Goal: Communication & Community: Share content

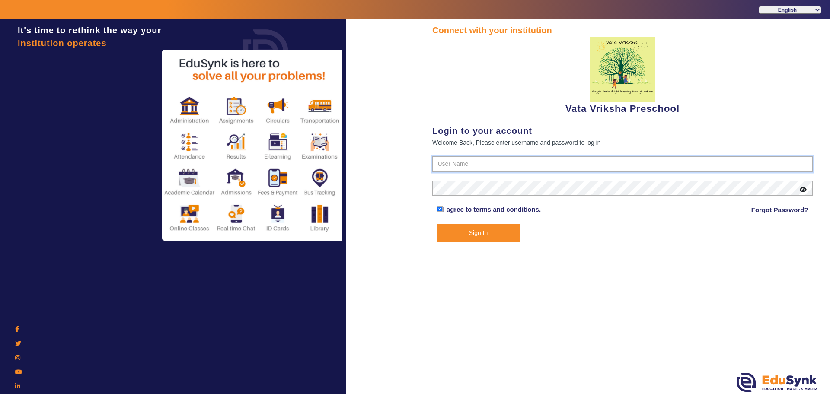
type input "9074270829"
click at [473, 232] on button "Sign In" at bounding box center [477, 233] width 83 height 18
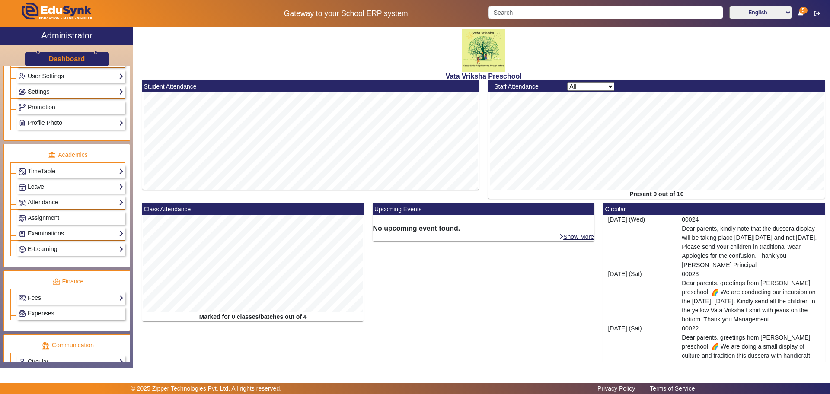
scroll to position [270, 0]
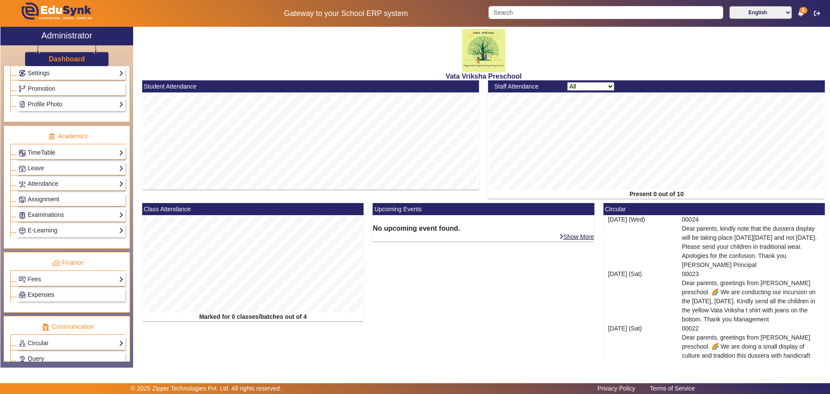
click at [61, 293] on link "Expenses" at bounding box center [71, 295] width 105 height 10
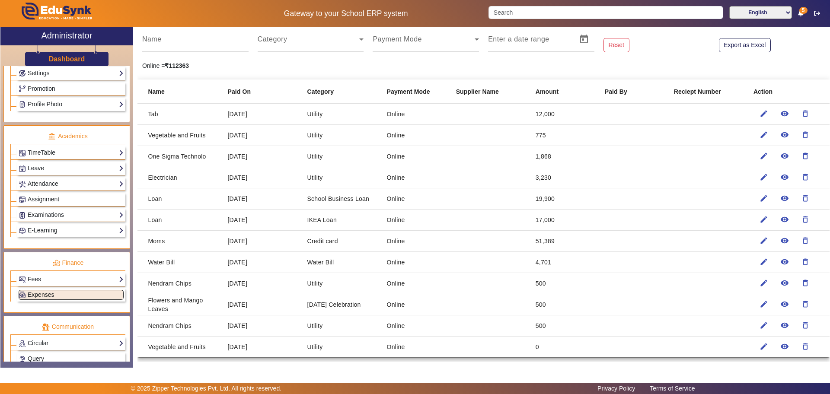
scroll to position [13, 0]
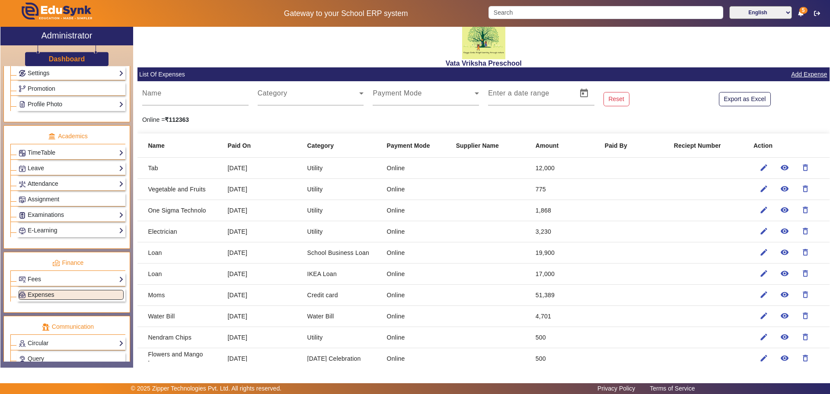
click at [807, 72] on link "Add Expense" at bounding box center [809, 74] width 38 height 11
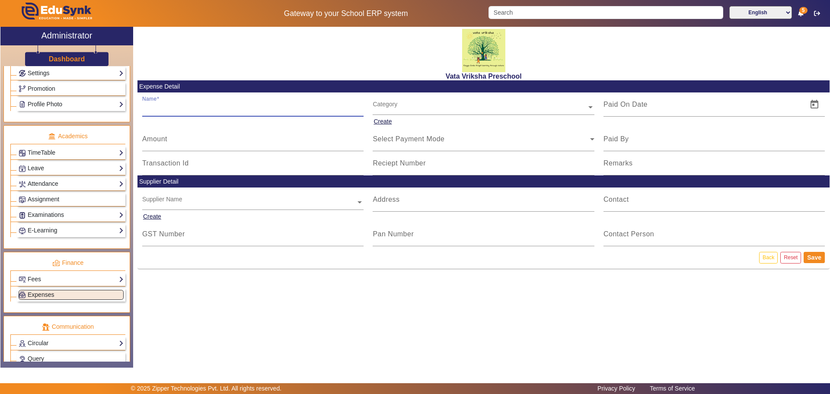
click at [150, 109] on input "Name" at bounding box center [253, 108] width 222 height 10
click at [59, 295] on link "Expenses" at bounding box center [71, 295] width 105 height 10
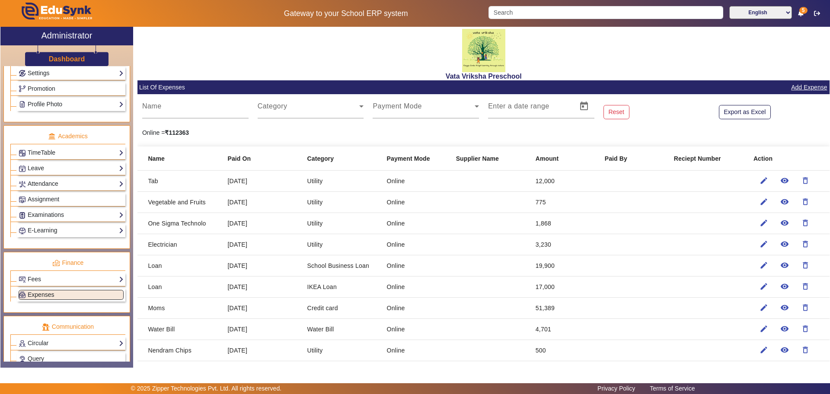
click at [797, 85] on link "Add Expense" at bounding box center [809, 87] width 38 height 11
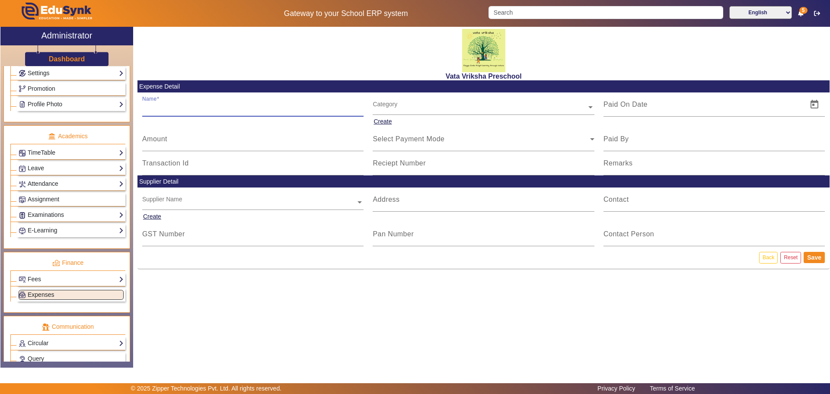
click at [156, 109] on input "Name" at bounding box center [253, 108] width 222 height 10
click at [160, 105] on input "Name" at bounding box center [253, 108] width 222 height 10
type input "p"
type input "Personal Loan"
click at [381, 123] on button "Create" at bounding box center [383, 121] width 20 height 11
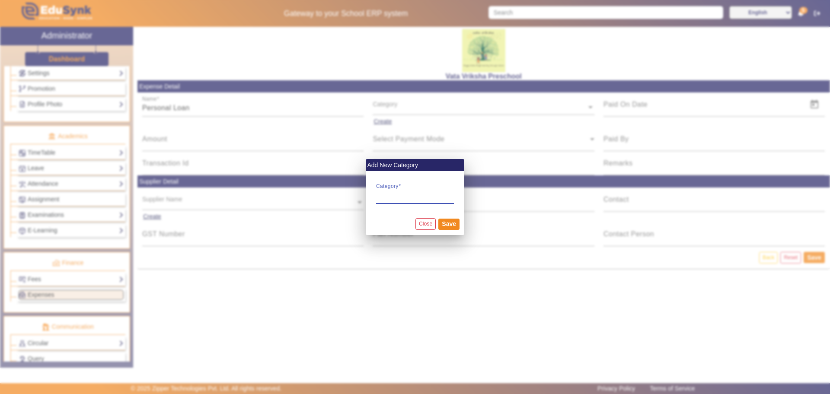
click at [387, 193] on input "Category" at bounding box center [415, 195] width 78 height 10
type input "Personal Loan"
click at [452, 223] on button "Save" at bounding box center [448, 224] width 21 height 11
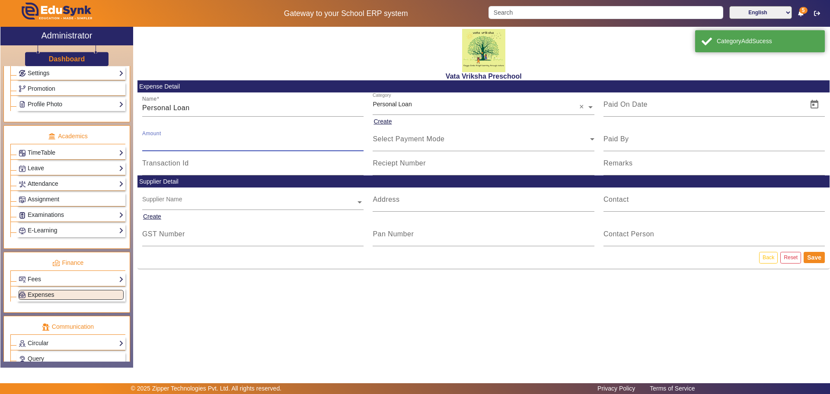
click at [172, 141] on input "Amount" at bounding box center [253, 142] width 222 height 10
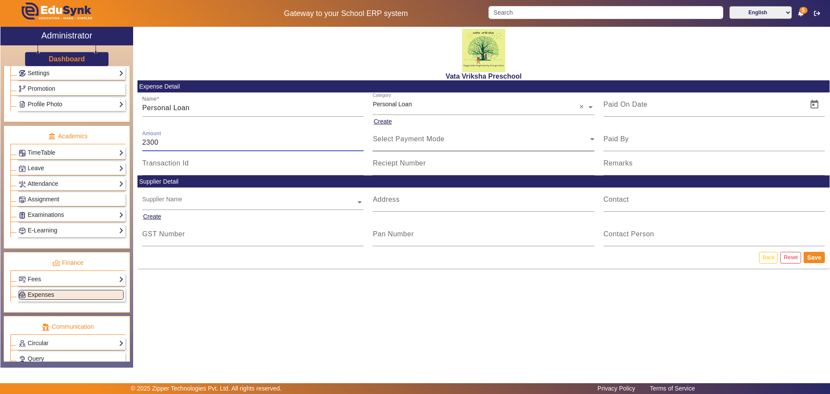
type input "2300"
click at [590, 138] on icon at bounding box center [592, 139] width 4 height 2
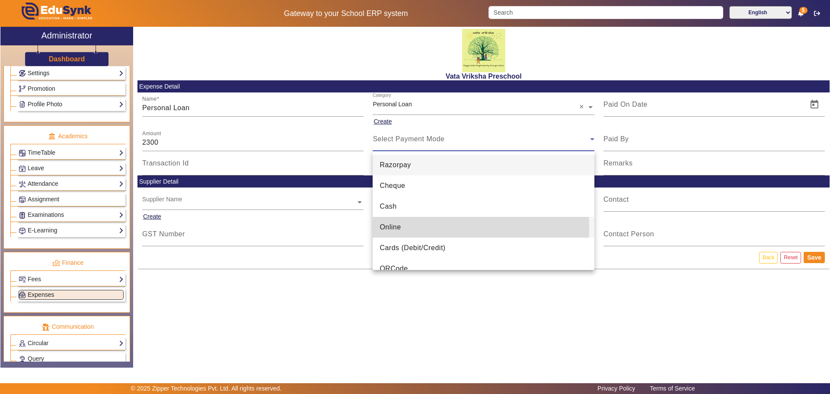
click at [391, 227] on span "Online" at bounding box center [389, 227] width 21 height 10
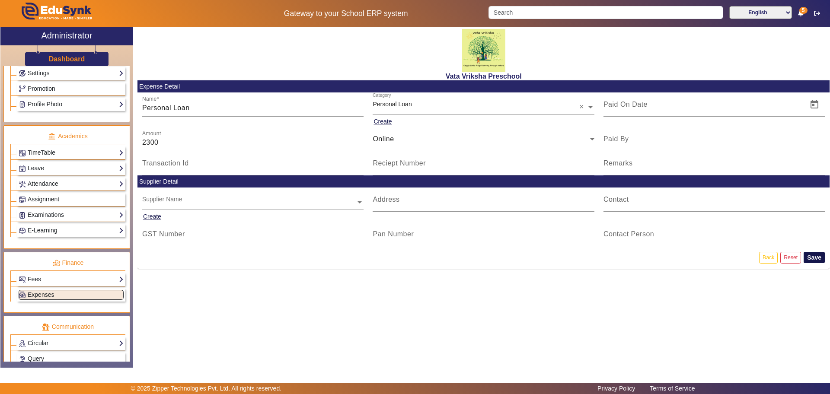
click at [817, 256] on button "Save" at bounding box center [813, 257] width 21 height 11
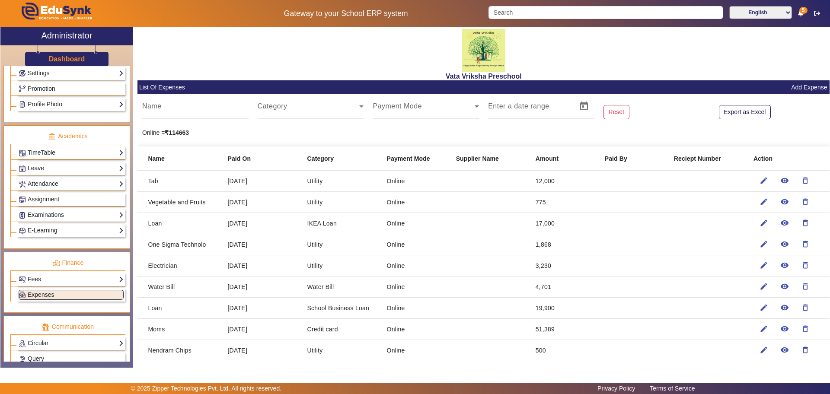
click at [803, 86] on link "Add Expense" at bounding box center [809, 87] width 38 height 11
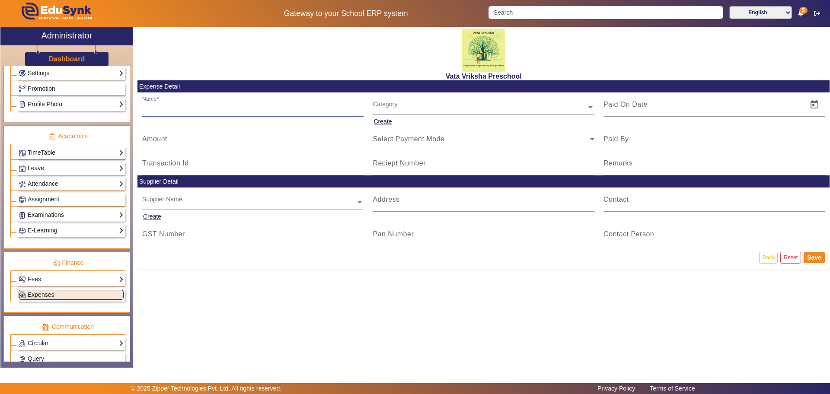
click at [161, 108] on input "Name" at bounding box center [253, 108] width 222 height 10
type input "m"
type input "Medical Loan"
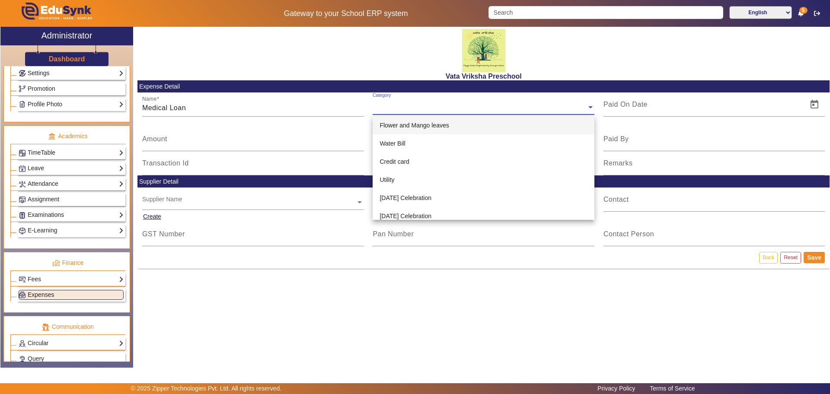
click at [591, 104] on span at bounding box center [590, 106] width 8 height 9
click at [391, 101] on div "Category" at bounding box center [480, 97] width 214 height 10
drag, startPoint x: 445, startPoint y: 106, endPoint x: 439, endPoint y: 108, distance: 6.4
click at [445, 106] on input "text" at bounding box center [484, 107] width 222 height 9
click at [315, 104] on input "Medical Loan" at bounding box center [253, 108] width 222 height 10
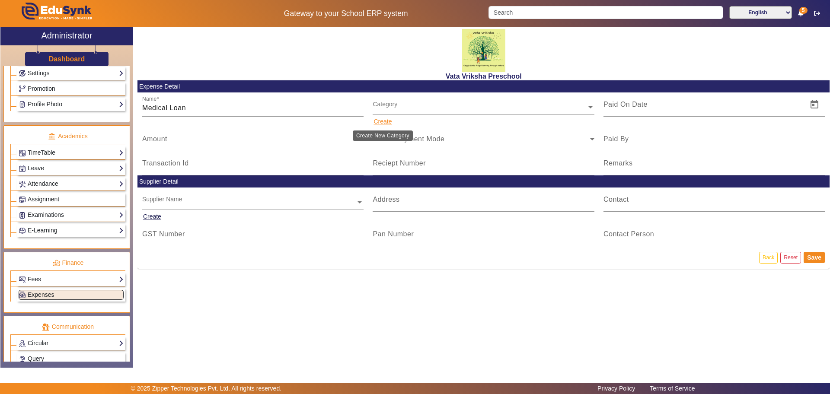
click at [386, 120] on button "Create" at bounding box center [383, 121] width 20 height 11
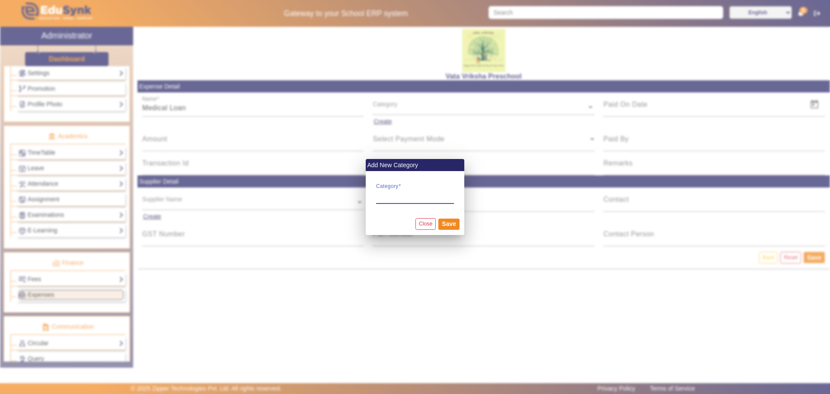
click at [379, 196] on input "Category" at bounding box center [415, 195] width 78 height 10
type input "Loan"
click at [446, 225] on button "Save" at bounding box center [448, 224] width 21 height 11
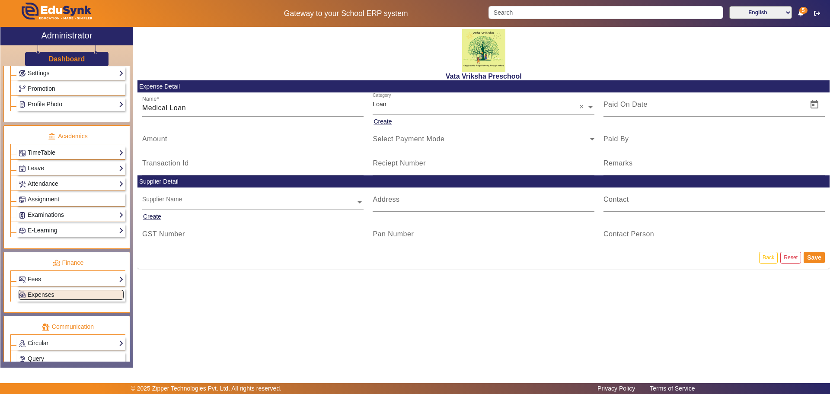
click at [151, 145] on input "Amount" at bounding box center [253, 142] width 222 height 10
type input "3200"
click at [592, 139] on icon at bounding box center [592, 139] width 4 height 2
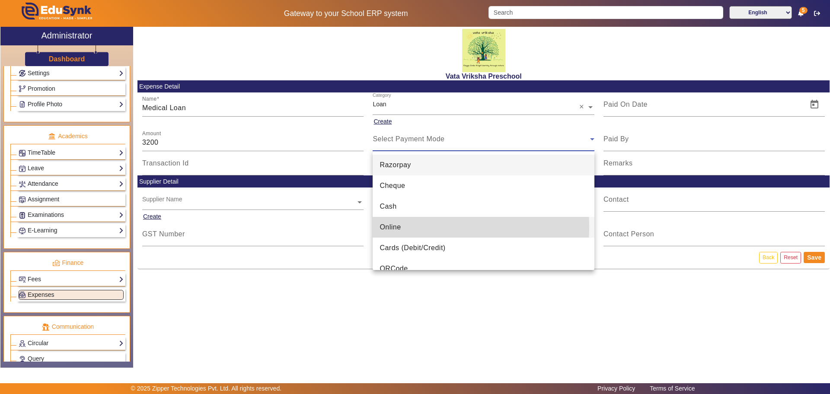
click at [392, 227] on span "Online" at bounding box center [389, 227] width 21 height 10
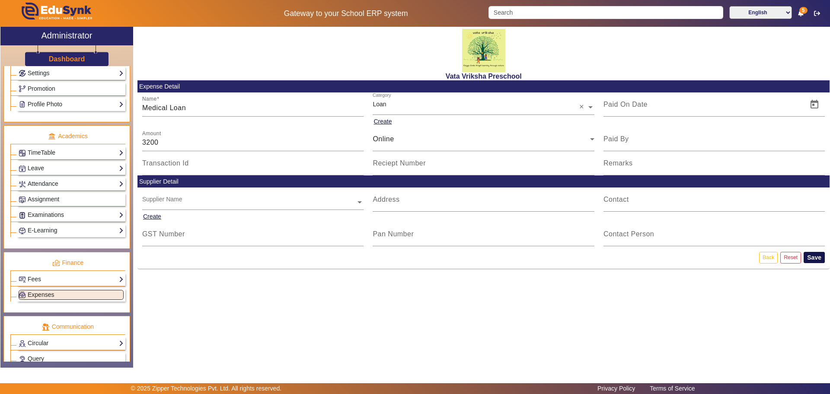
click at [818, 257] on button "Save" at bounding box center [813, 257] width 21 height 11
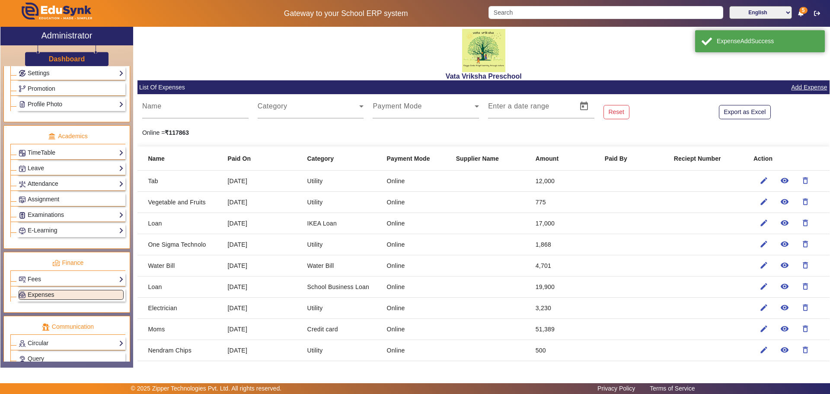
click at [805, 88] on link "Add Expense" at bounding box center [809, 87] width 38 height 11
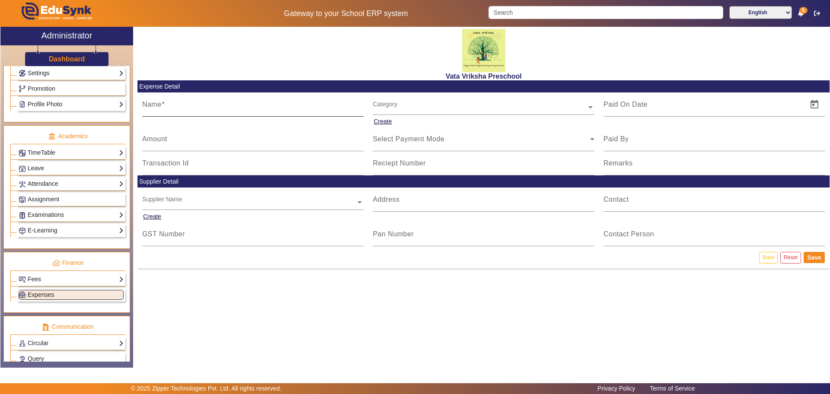
click at [169, 108] on input "Name" at bounding box center [253, 108] width 222 height 10
type input "Teachers"
click at [383, 118] on button "Create" at bounding box center [383, 121] width 20 height 11
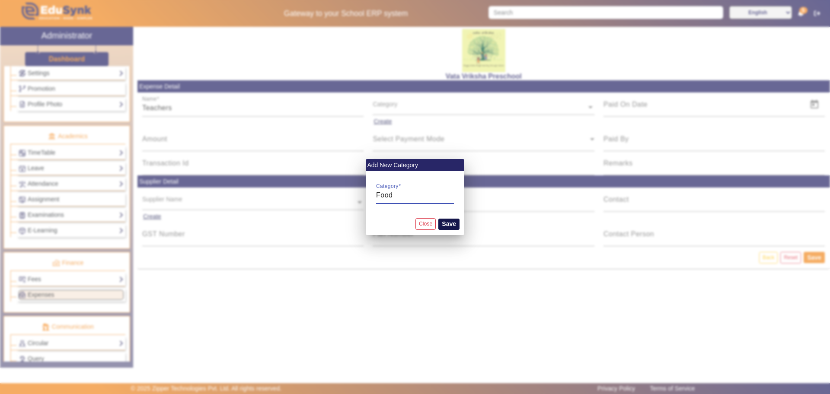
type input "Food"
click at [450, 224] on button "Save" at bounding box center [448, 224] width 21 height 11
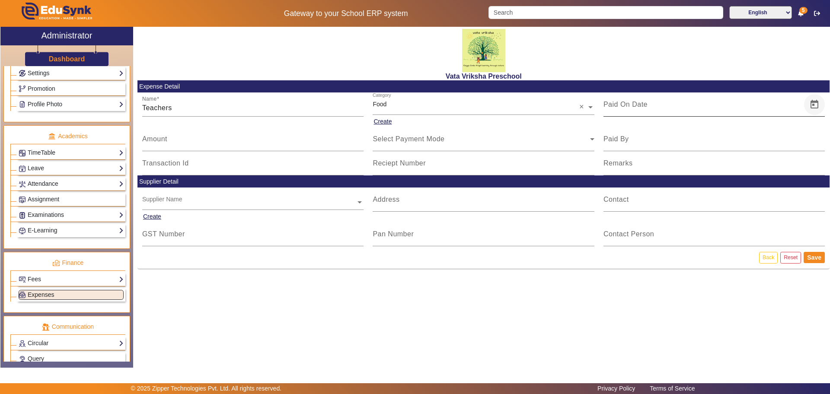
click at [812, 104] on span "Open calendar" at bounding box center [814, 104] width 21 height 21
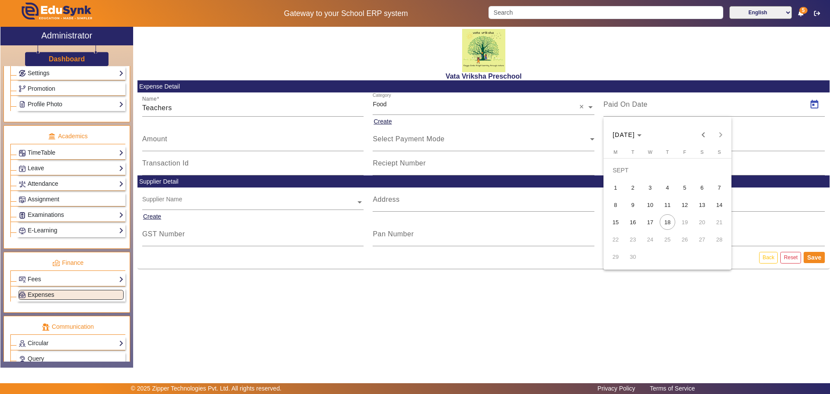
click at [689, 185] on span "5" at bounding box center [685, 188] width 16 height 16
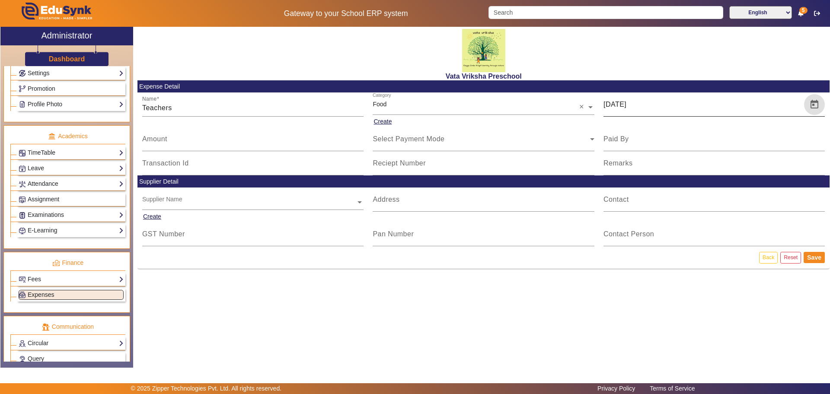
click at [812, 98] on span "Open calendar" at bounding box center [814, 104] width 21 height 21
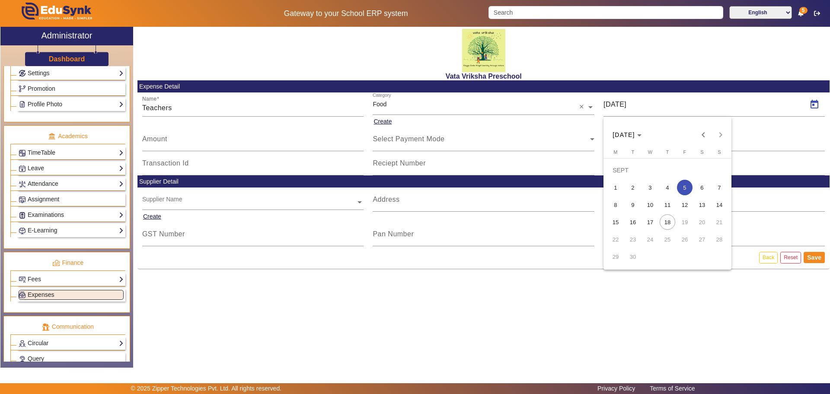
click at [655, 184] on span "3" at bounding box center [650, 188] width 16 height 16
type input "[DATE]"
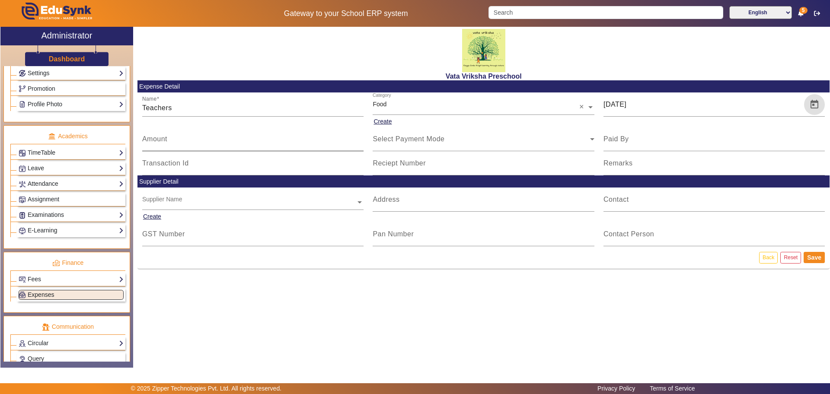
click at [167, 140] on mat-label "Amount" at bounding box center [154, 138] width 25 height 7
click at [167, 140] on input "Amount" at bounding box center [253, 142] width 222 height 10
type input "2600"
click at [590, 139] on icon at bounding box center [592, 139] width 10 height 10
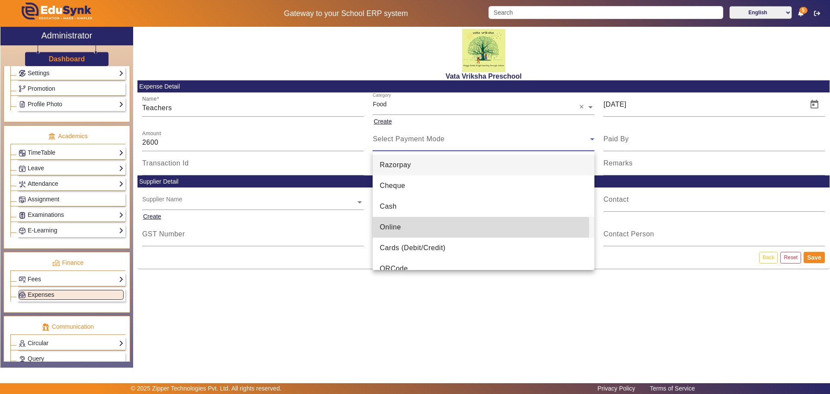
click at [388, 227] on span "Online" at bounding box center [389, 227] width 21 height 10
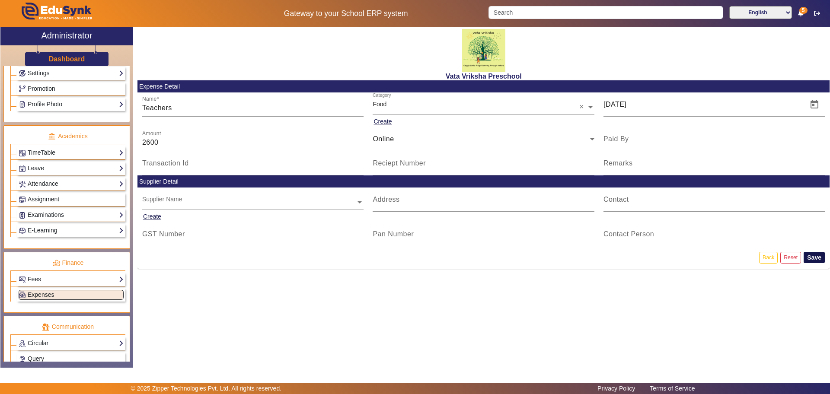
click at [818, 257] on button "Save" at bounding box center [813, 257] width 21 height 11
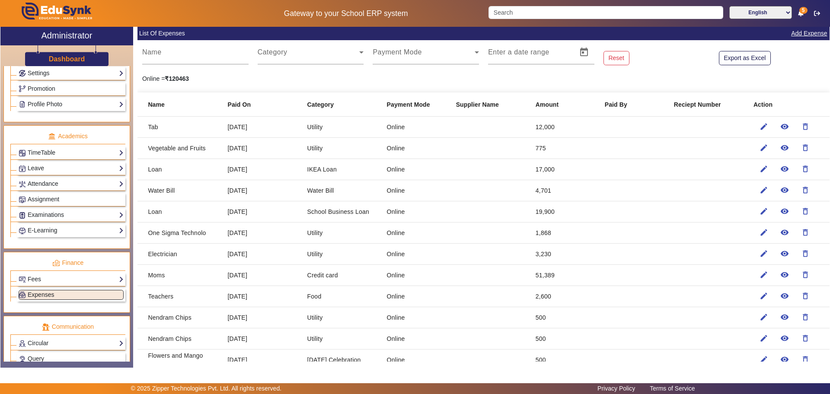
scroll to position [131, 0]
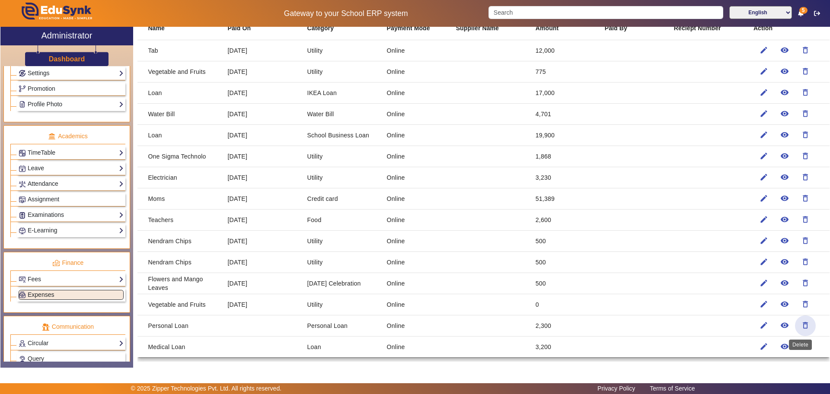
click at [801, 323] on mat-icon "delete_outline" at bounding box center [805, 325] width 9 height 9
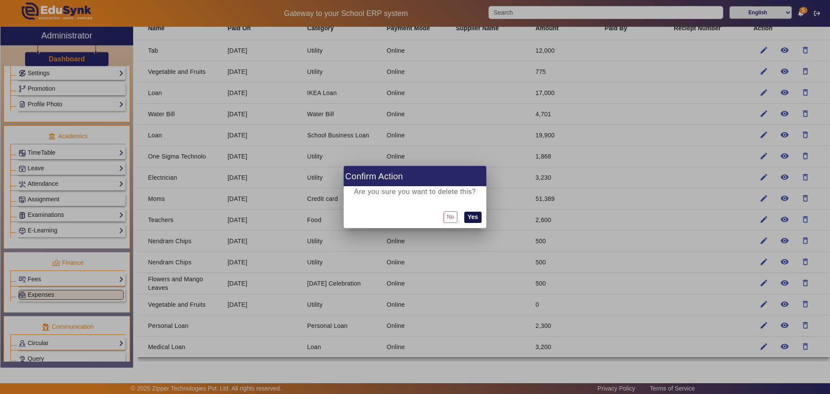
click at [474, 218] on button "Yes" at bounding box center [472, 217] width 17 height 11
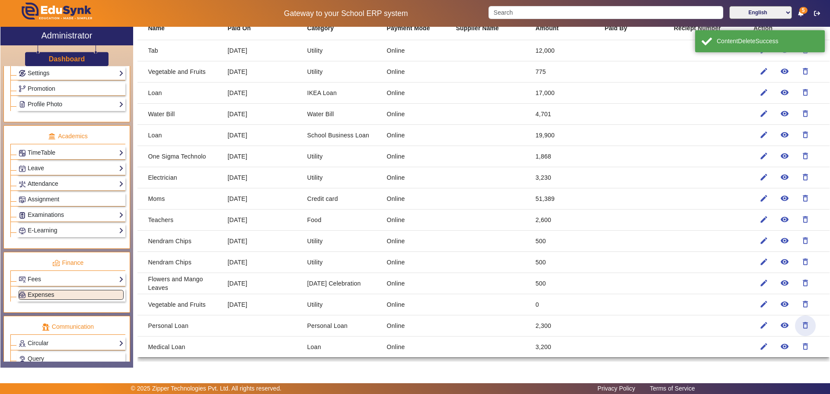
scroll to position [109, 0]
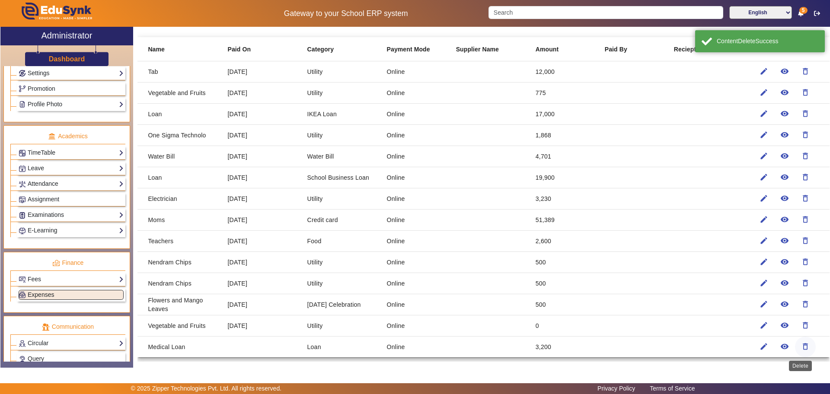
click at [801, 349] on mat-icon "delete_outline" at bounding box center [805, 346] width 9 height 9
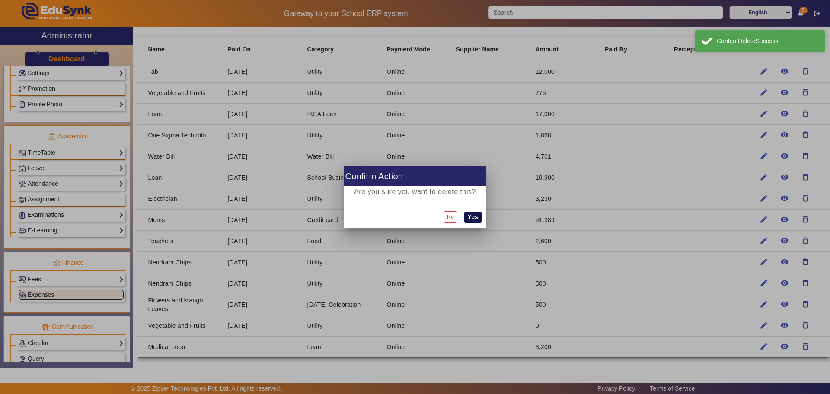
click at [476, 216] on button "Yes" at bounding box center [472, 217] width 17 height 11
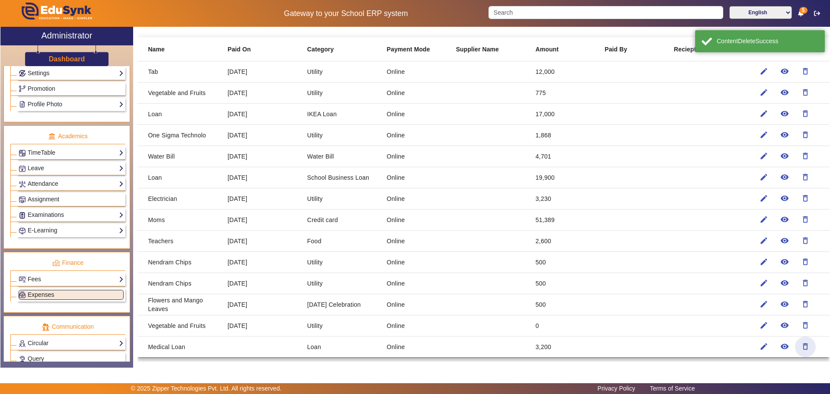
scroll to position [1, 0]
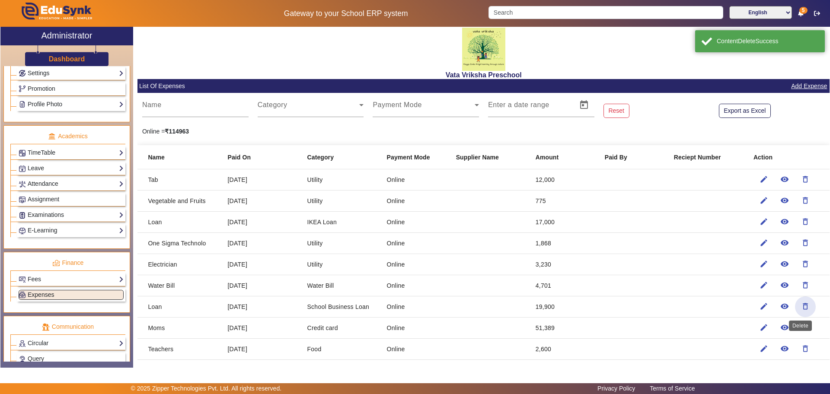
click at [802, 305] on mat-icon "delete_outline" at bounding box center [805, 306] width 9 height 9
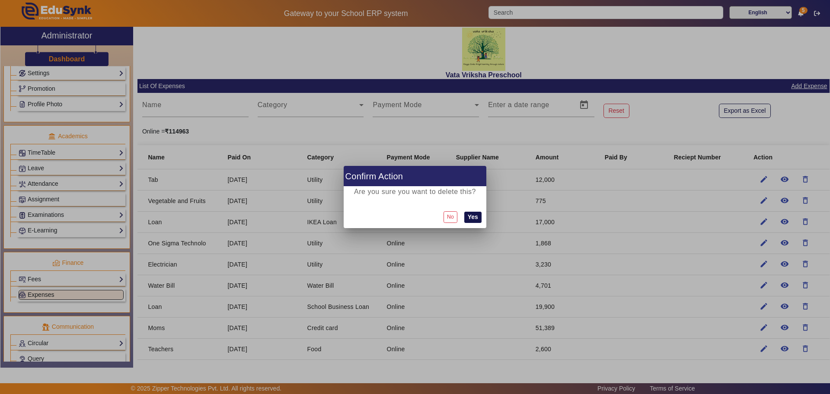
click at [468, 216] on button "Yes" at bounding box center [472, 217] width 17 height 11
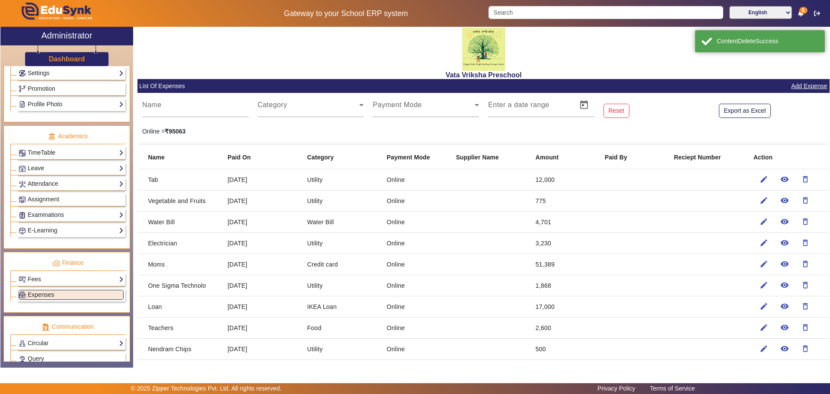
click at [805, 83] on link "Add Expense" at bounding box center [809, 86] width 38 height 11
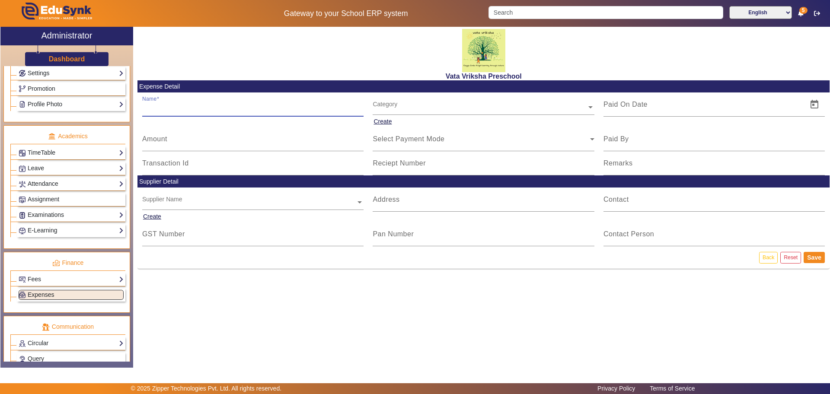
click at [150, 110] on input "Name" at bounding box center [253, 108] width 222 height 10
type input "school Business Loan"
click at [382, 118] on button "Create" at bounding box center [383, 121] width 20 height 11
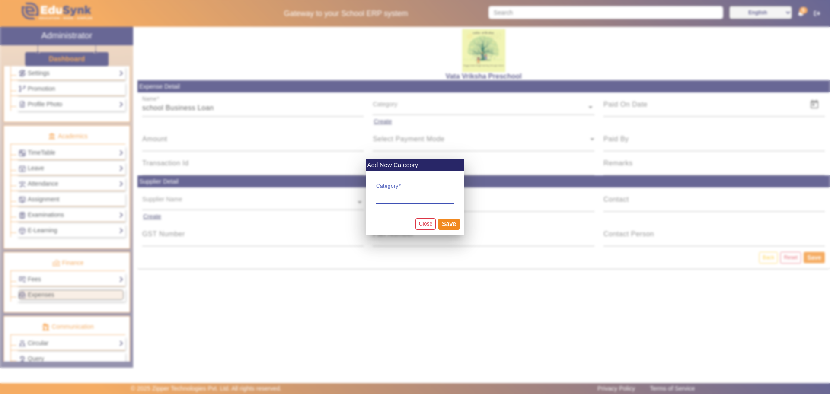
click at [385, 196] on input "Category" at bounding box center [415, 195] width 78 height 10
type input "Loan"
click at [454, 227] on button "Save" at bounding box center [448, 224] width 21 height 11
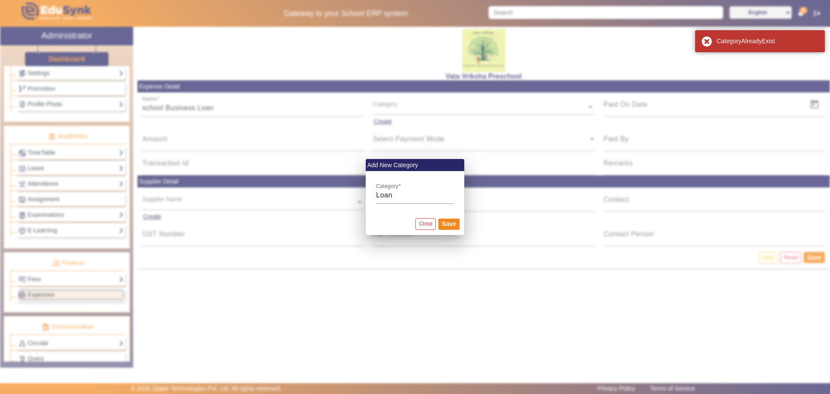
click at [403, 121] on div at bounding box center [415, 197] width 830 height 394
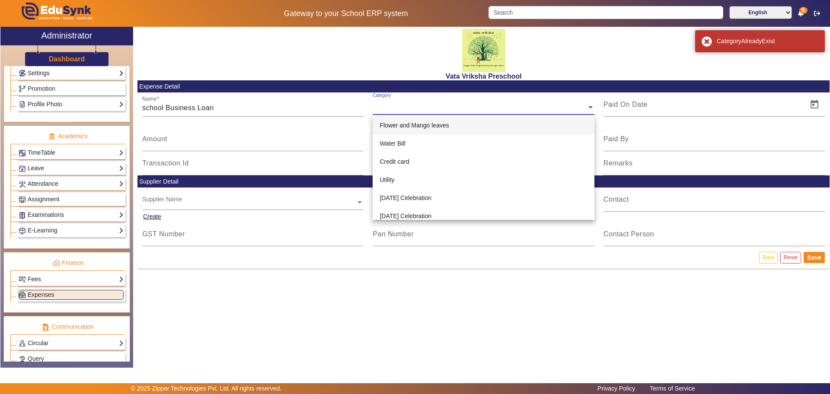
click at [510, 112] on input "text" at bounding box center [484, 107] width 222 height 9
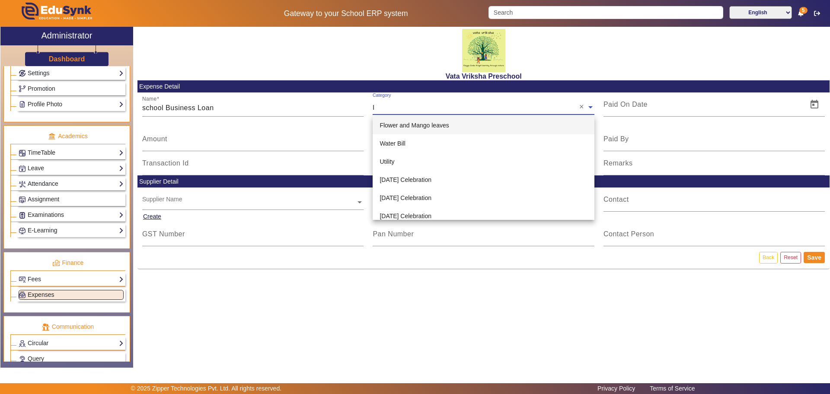
type input "lo"
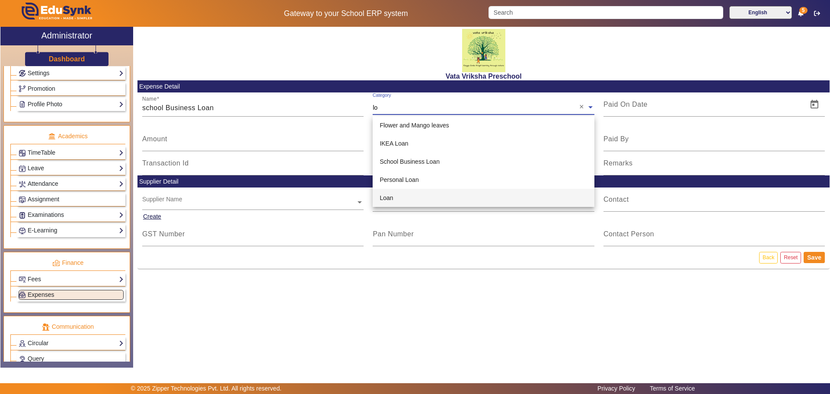
click at [389, 192] on div "Loan" at bounding box center [484, 198] width 222 height 18
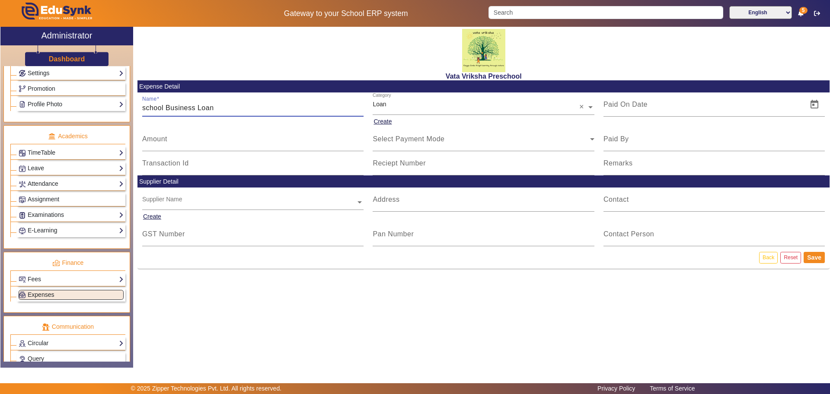
click at [145, 108] on input "school Business Loan" at bounding box center [253, 108] width 222 height 10
type input "School Business Loan"
click at [818, 105] on span "Open calendar" at bounding box center [814, 104] width 21 height 21
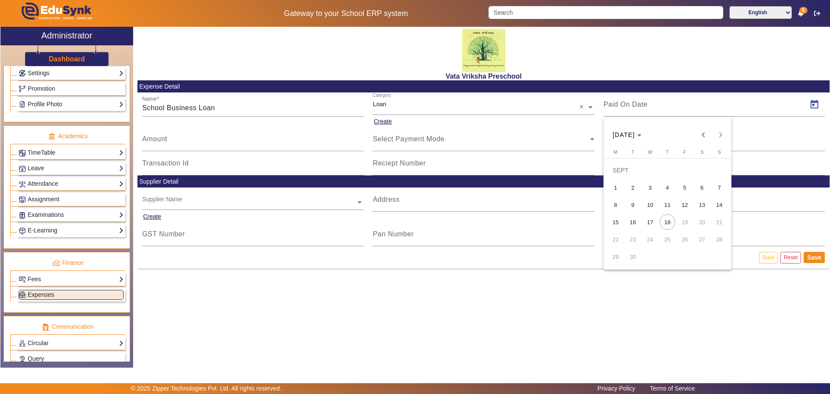
click at [683, 189] on span "5" at bounding box center [685, 188] width 16 height 16
type input "[DATE]"
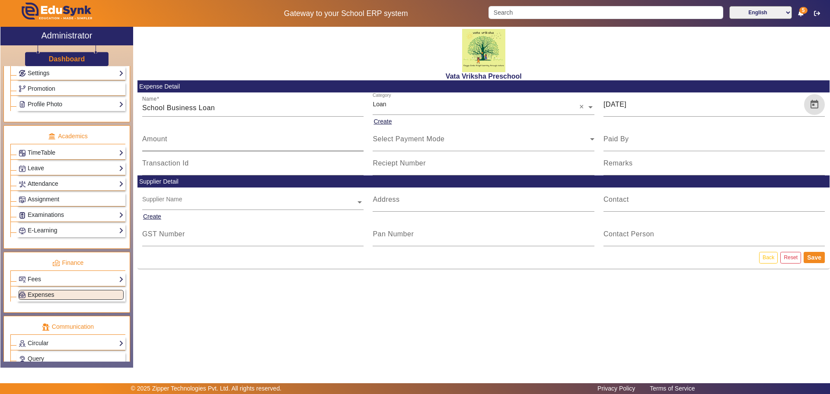
click at [168, 137] on input "Amount" at bounding box center [253, 142] width 222 height 10
type input "19900"
click at [592, 137] on icon at bounding box center [592, 139] width 10 height 10
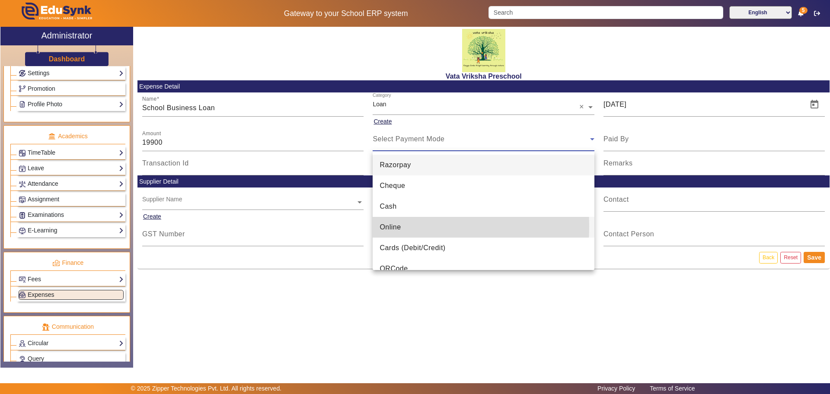
click at [387, 226] on span "Online" at bounding box center [389, 227] width 21 height 10
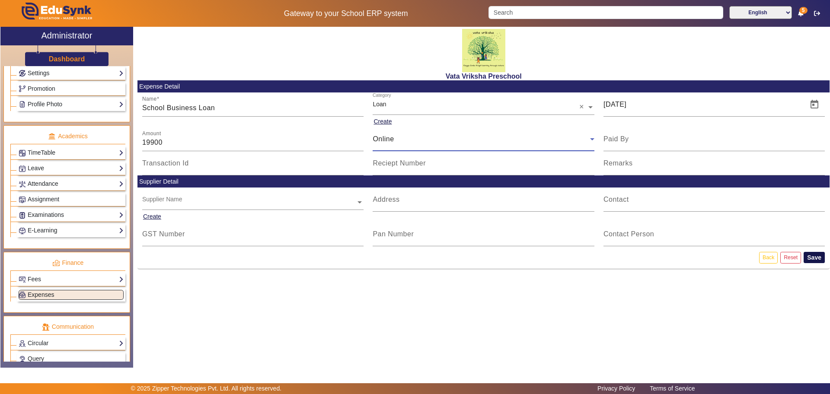
click at [813, 256] on button "Save" at bounding box center [813, 257] width 21 height 11
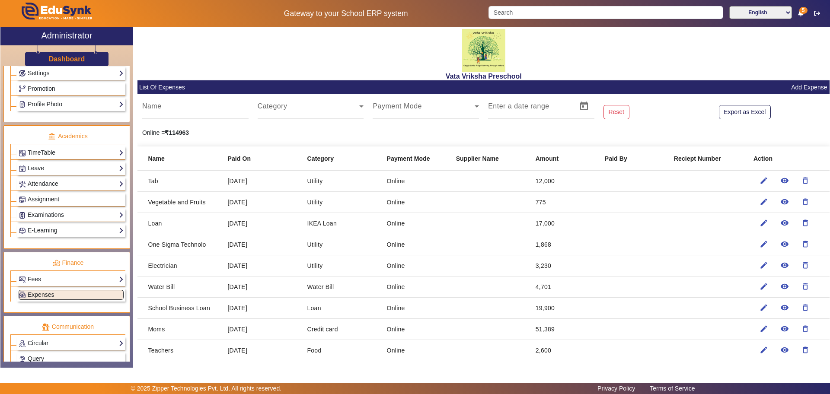
click at [794, 87] on link "Add Expense" at bounding box center [809, 87] width 38 height 11
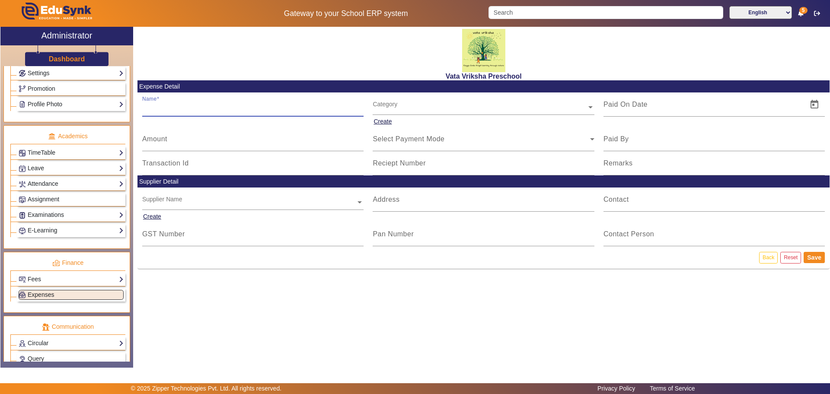
click at [149, 111] on input "Name" at bounding box center [253, 108] width 222 height 10
type input "Personal Loan"
click at [386, 103] on input "text" at bounding box center [484, 107] width 222 height 9
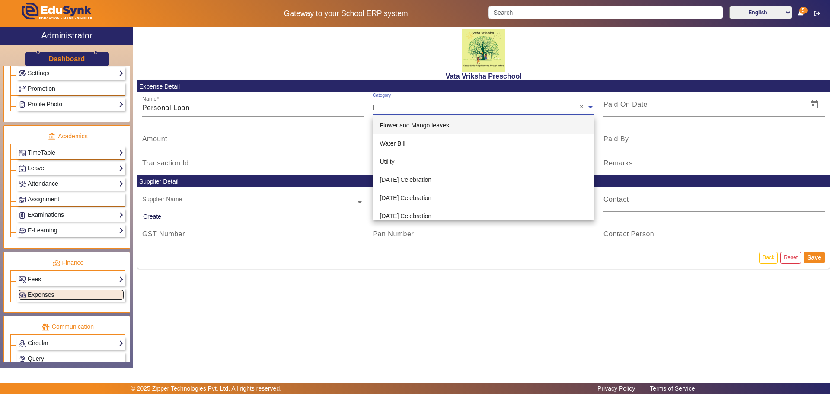
type input "lo"
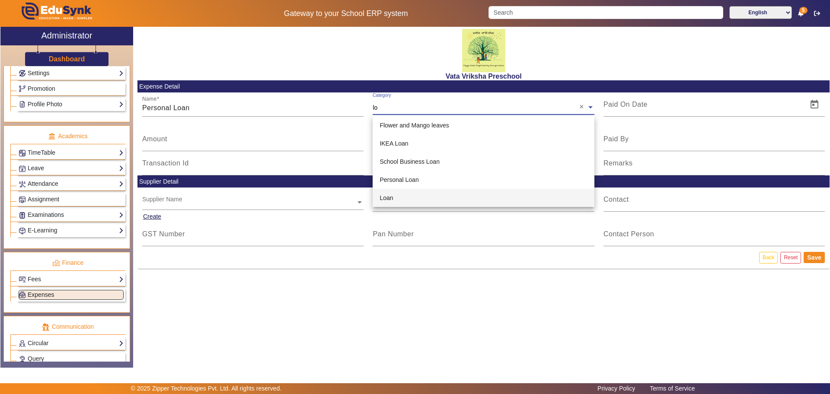
click at [383, 198] on span "Loan" at bounding box center [385, 197] width 13 height 7
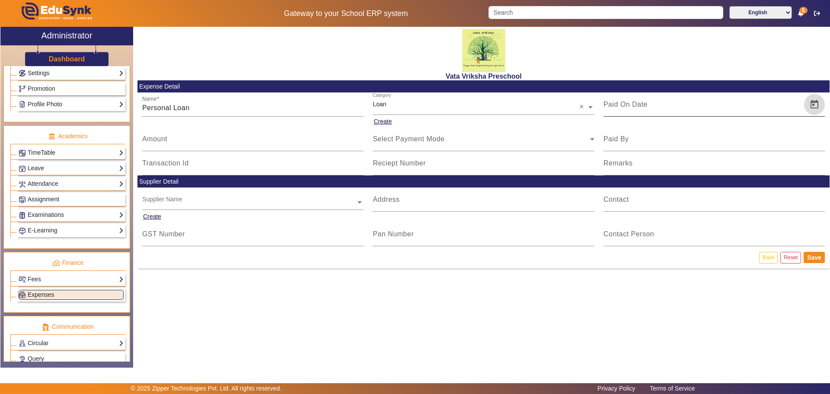
click at [812, 104] on span "Open calendar" at bounding box center [814, 104] width 21 height 21
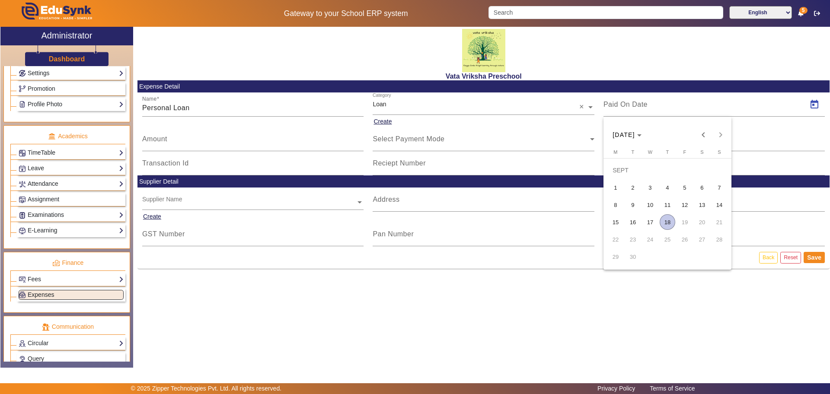
click at [684, 191] on span "5" at bounding box center [685, 188] width 16 height 16
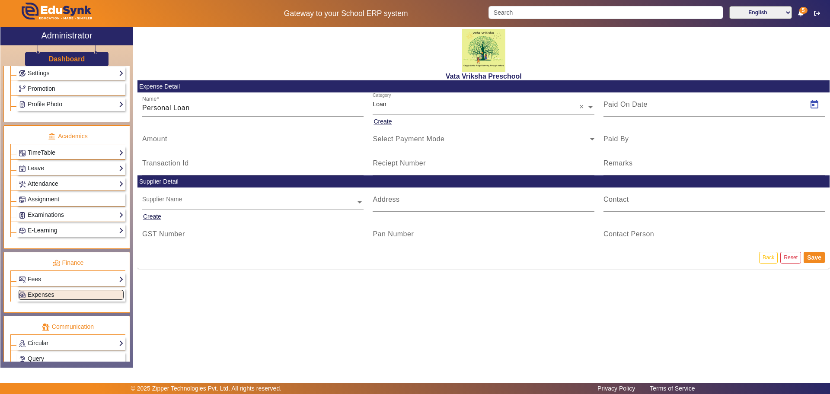
type input "[DATE]"
click at [170, 143] on input "Amount" at bounding box center [253, 142] width 222 height 10
type input "2300"
click at [590, 138] on icon at bounding box center [592, 139] width 4 height 2
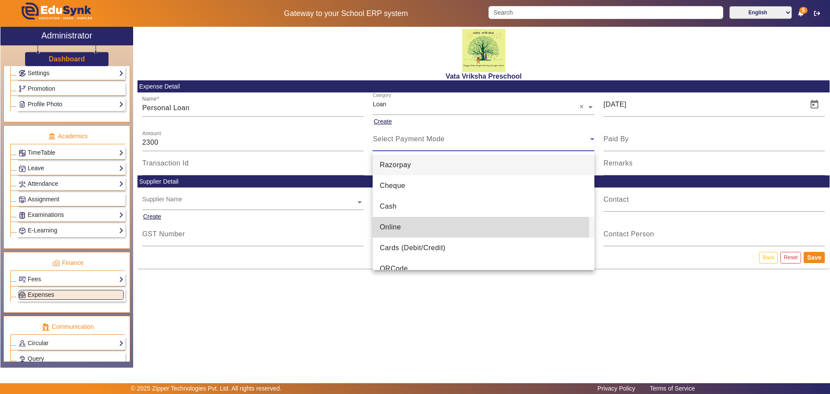
click at [394, 226] on span "Online" at bounding box center [389, 227] width 21 height 10
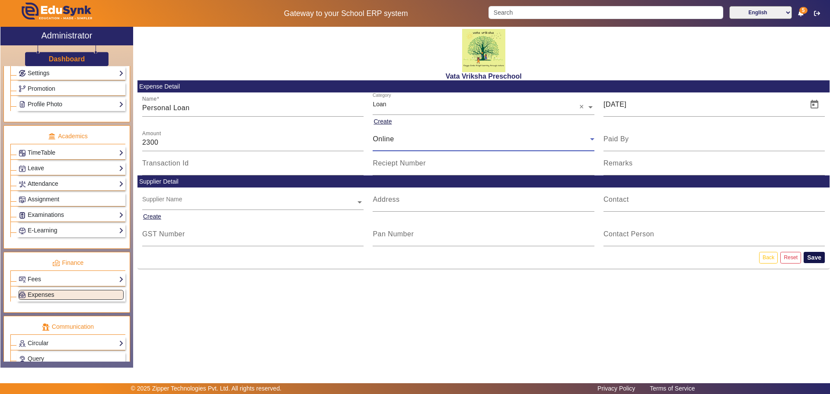
click at [811, 259] on button "Save" at bounding box center [813, 257] width 21 height 11
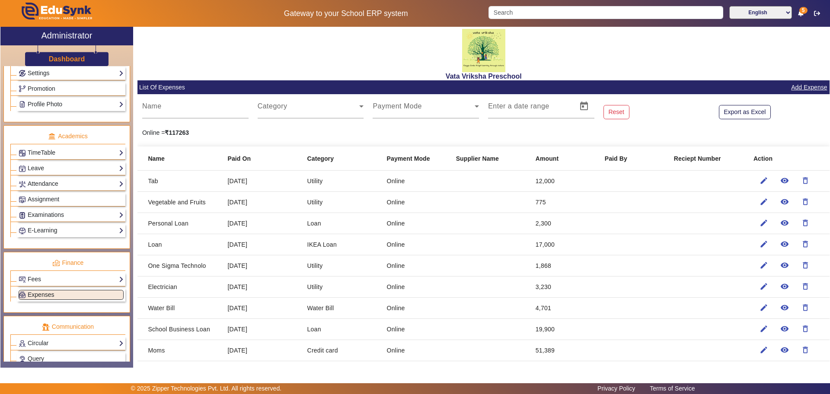
click at [810, 86] on link "Add Expense" at bounding box center [809, 87] width 38 height 11
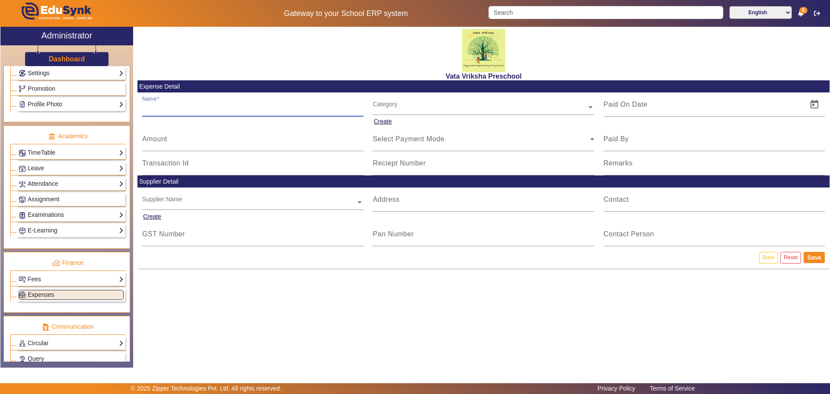
click at [154, 111] on input "Name" at bounding box center [253, 108] width 222 height 10
type input "Medical Loan"
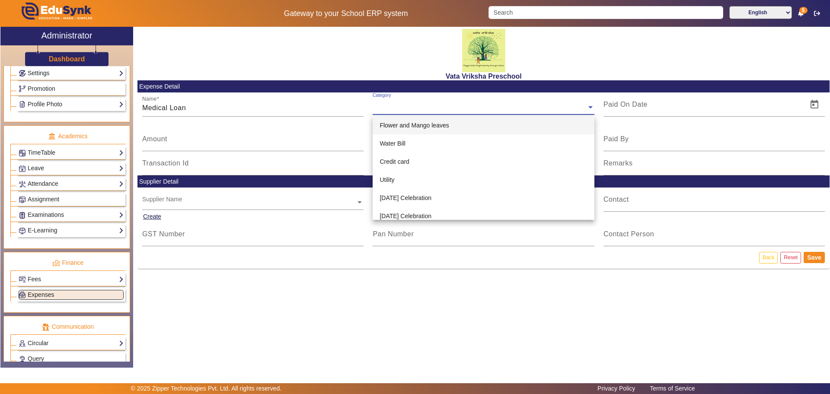
click at [378, 105] on input "text" at bounding box center [484, 107] width 222 height 9
type input "lo"
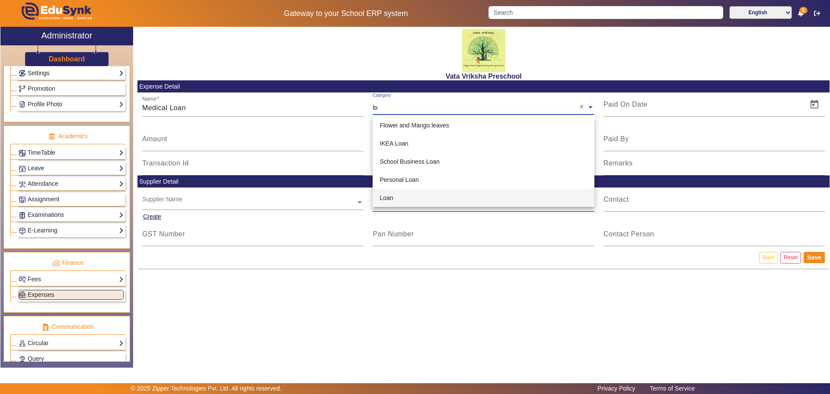
click at [386, 197] on span "Loan" at bounding box center [385, 197] width 13 height 7
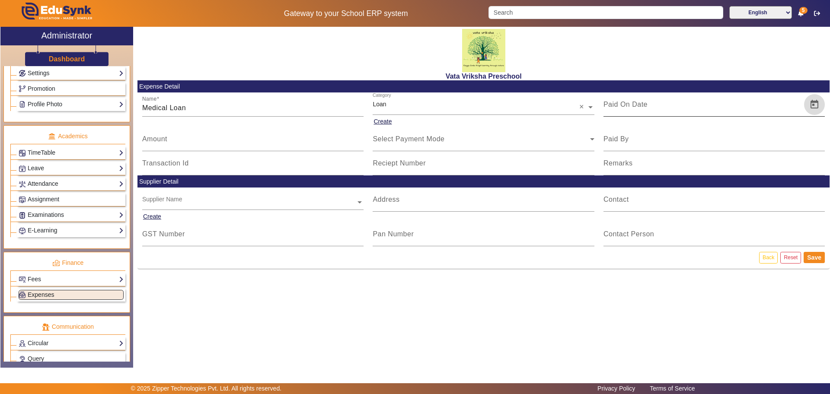
click at [812, 102] on span "Open calendar" at bounding box center [814, 104] width 21 height 21
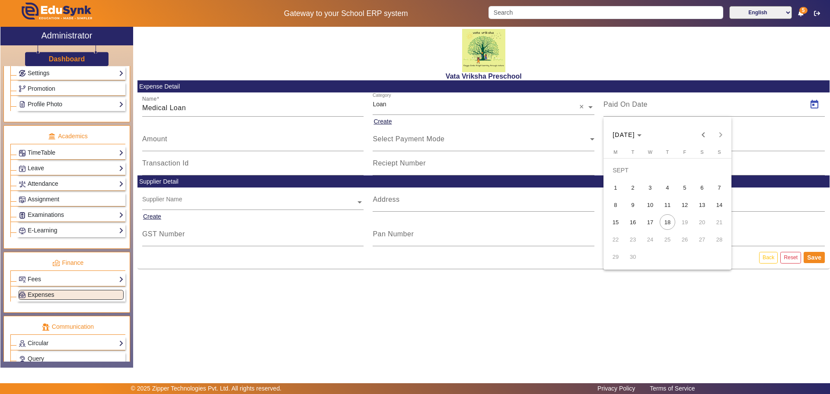
click at [684, 188] on span "5" at bounding box center [685, 188] width 16 height 16
type input "[DATE]"
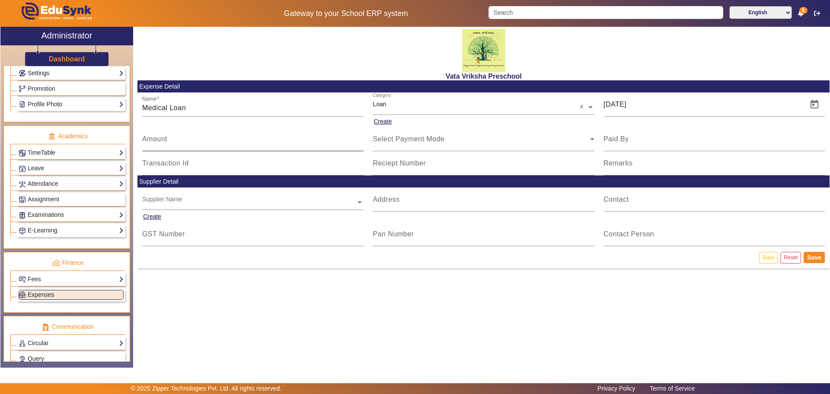
click at [160, 139] on mat-label "Amount" at bounding box center [154, 138] width 25 height 7
click at [160, 139] on input "Amount" at bounding box center [253, 142] width 222 height 10
type input "3200"
click at [590, 138] on icon at bounding box center [592, 139] width 10 height 10
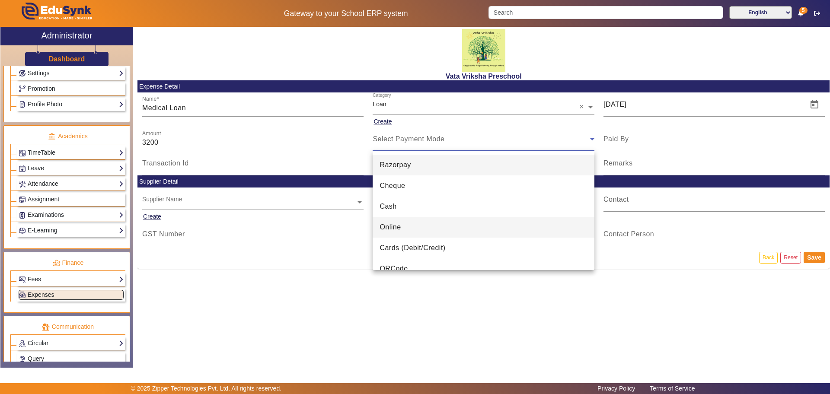
click at [388, 226] on span "Online" at bounding box center [389, 227] width 21 height 10
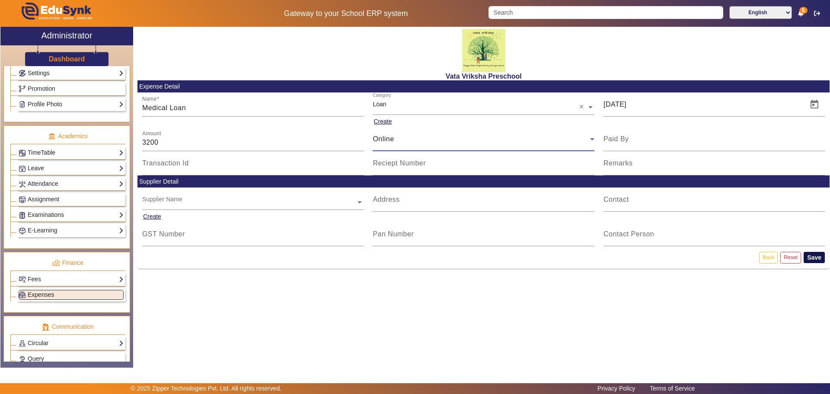
click at [812, 256] on button "Save" at bounding box center [813, 257] width 21 height 11
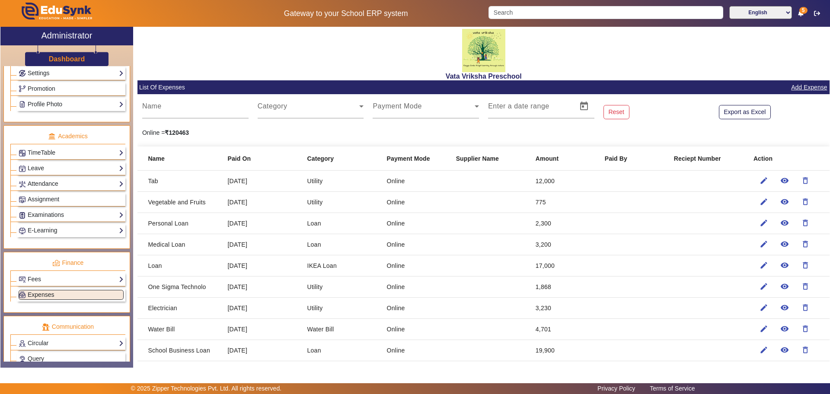
click at [809, 86] on link "Add Expense" at bounding box center [809, 87] width 38 height 11
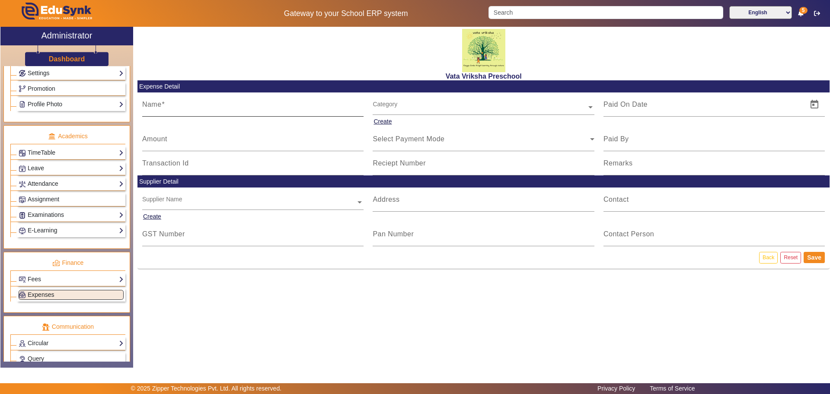
click at [180, 106] on input "Name" at bounding box center [253, 108] width 222 height 10
click at [174, 108] on input "Teachers" at bounding box center [253, 108] width 222 height 10
type input "T"
click at [803, 252] on button "Save" at bounding box center [813, 257] width 21 height 11
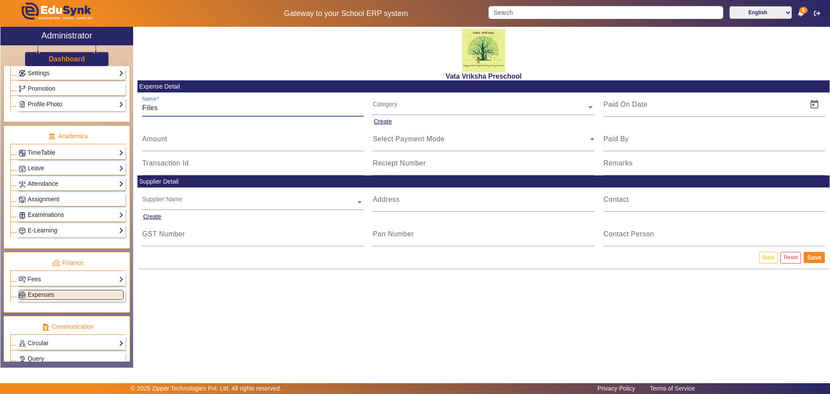
click at [803, 252] on button "Save" at bounding box center [813, 257] width 21 height 11
type input "Files 7"
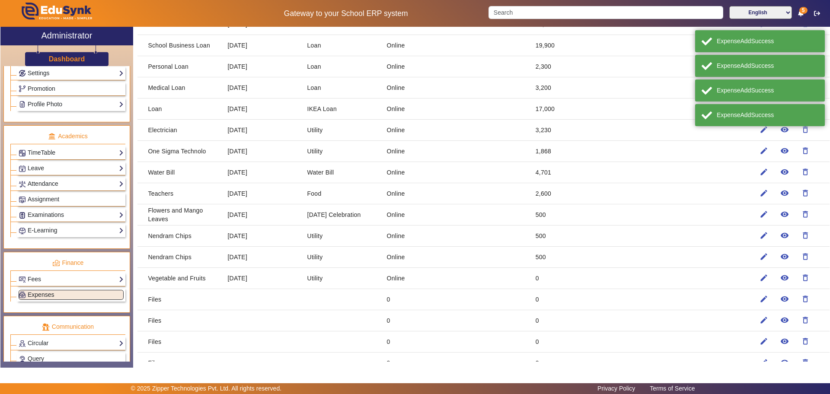
scroll to position [215, 0]
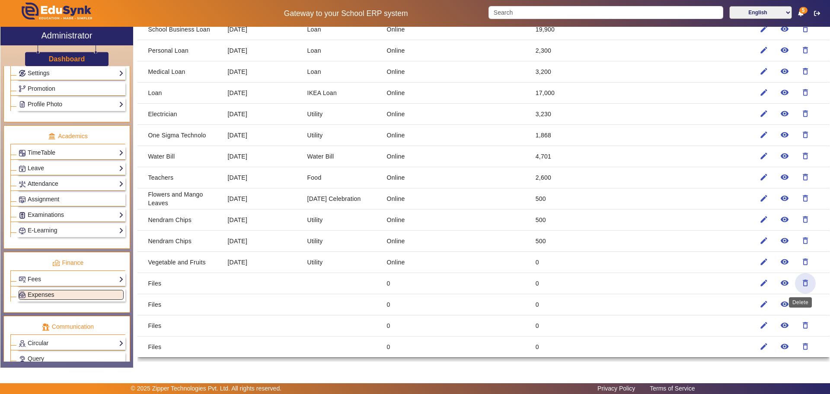
click at [801, 280] on mat-icon "delete_outline" at bounding box center [805, 283] width 9 height 9
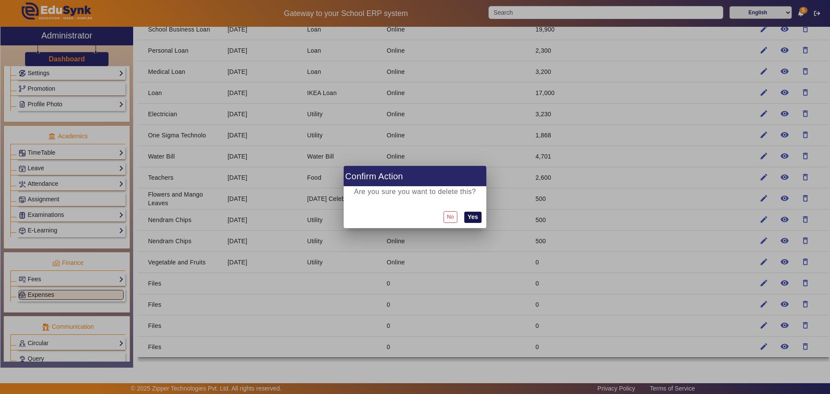
click at [477, 215] on button "Yes" at bounding box center [472, 217] width 17 height 11
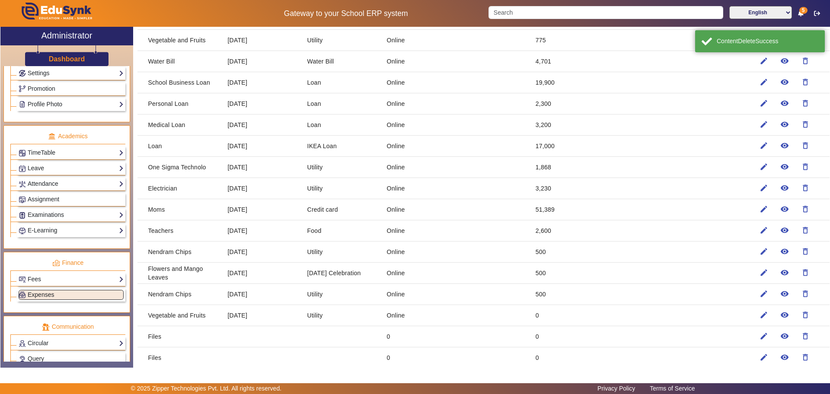
scroll to position [194, 0]
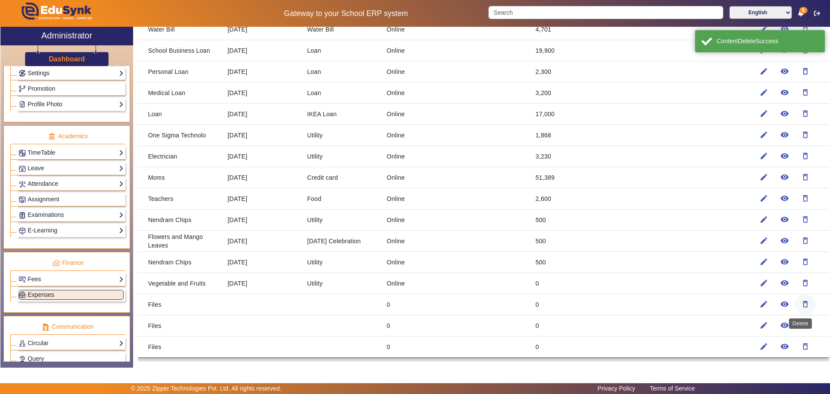
click at [801, 304] on mat-icon "delete_outline" at bounding box center [805, 304] width 9 height 9
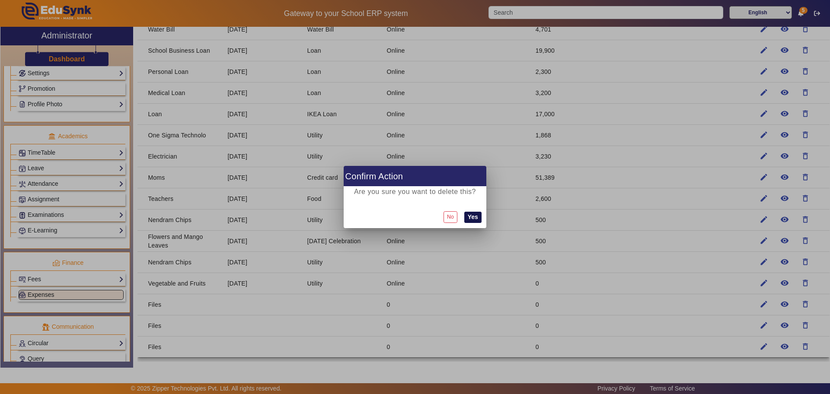
click at [471, 218] on button "Yes" at bounding box center [472, 217] width 17 height 11
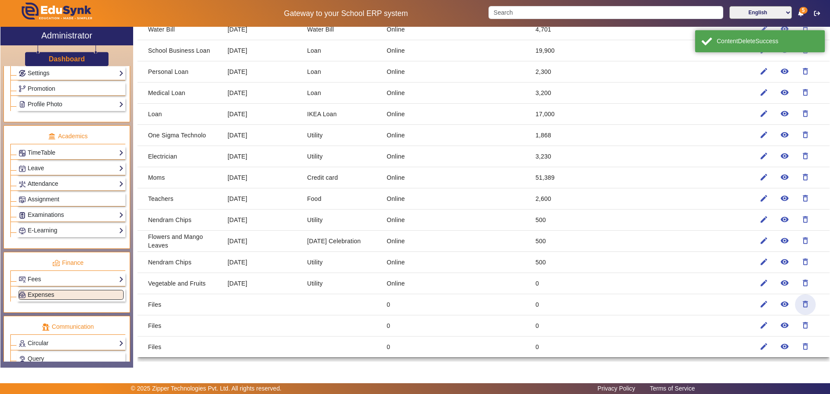
scroll to position [0, 0]
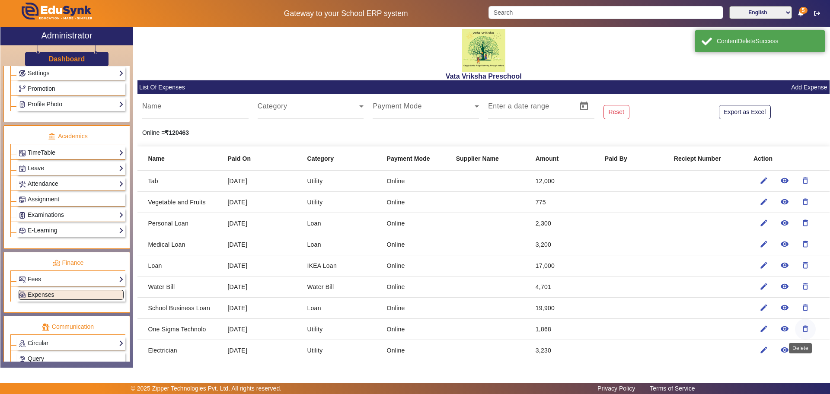
click at [801, 330] on mat-icon "delete_outline" at bounding box center [805, 329] width 9 height 9
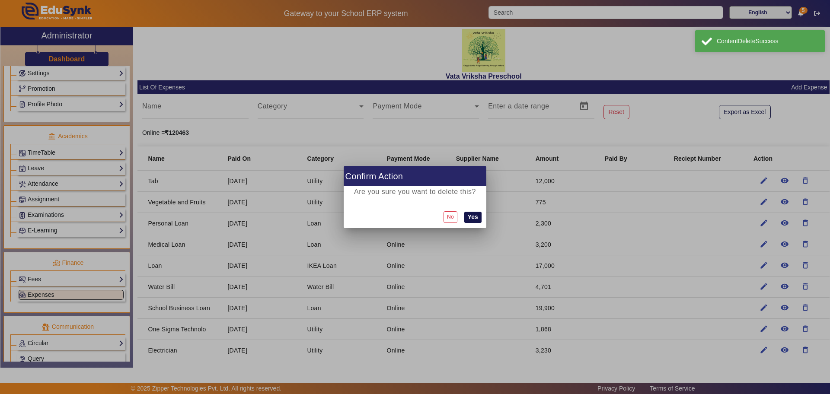
click at [478, 218] on button "Yes" at bounding box center [472, 217] width 17 height 11
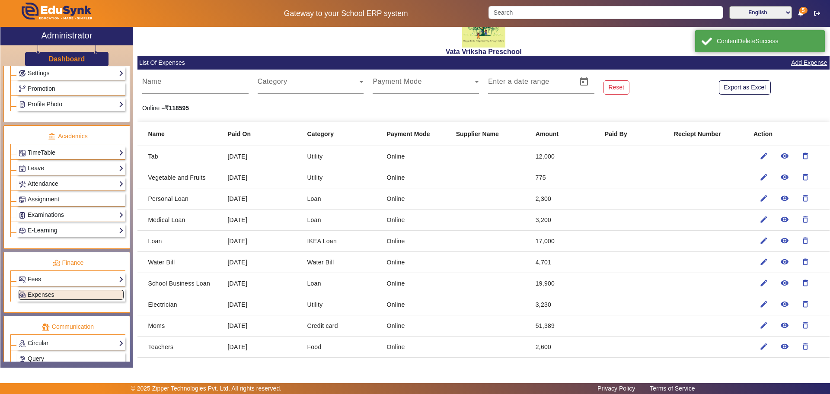
scroll to position [152, 0]
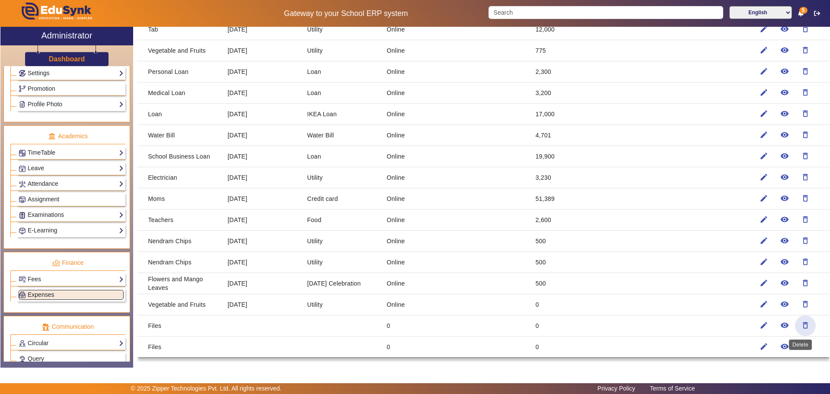
click at [801, 326] on mat-icon "delete_outline" at bounding box center [805, 325] width 9 height 9
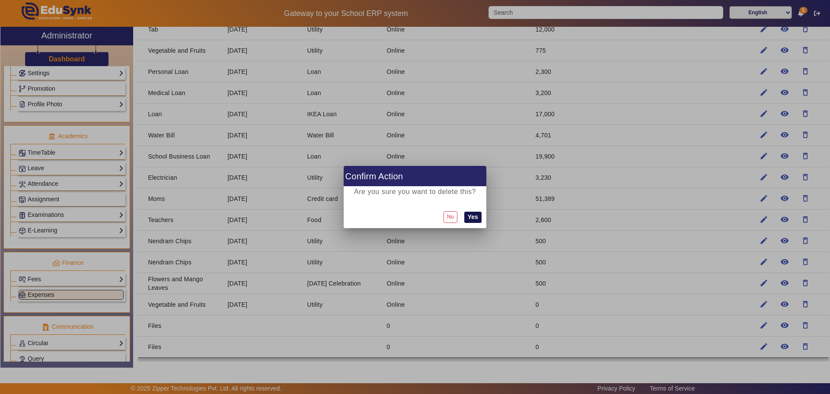
click at [471, 216] on button "Yes" at bounding box center [472, 217] width 17 height 11
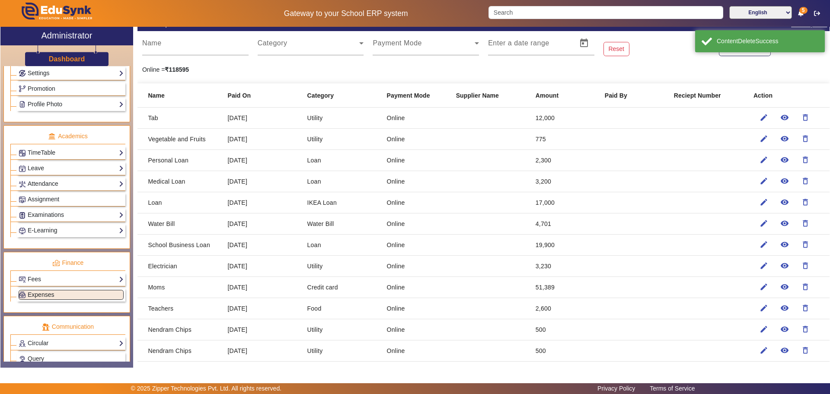
scroll to position [131, 0]
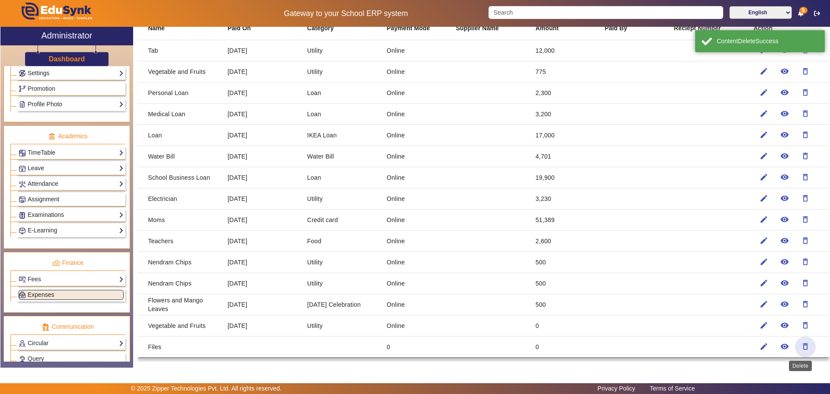
click at [802, 344] on mat-icon "delete_outline" at bounding box center [805, 346] width 9 height 9
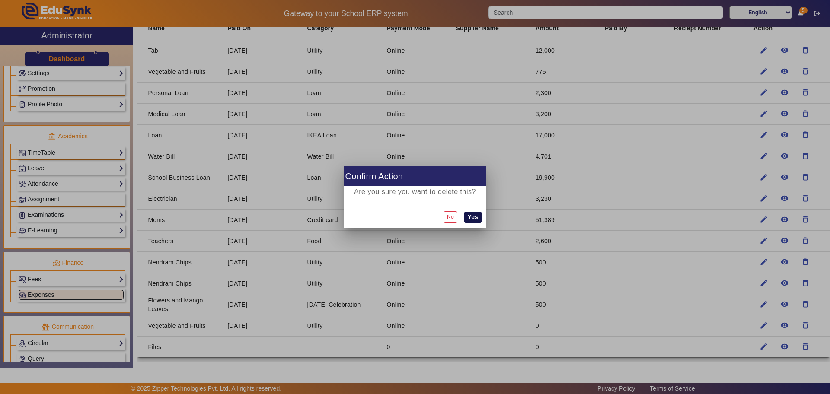
click at [480, 220] on button "Yes" at bounding box center [472, 217] width 17 height 11
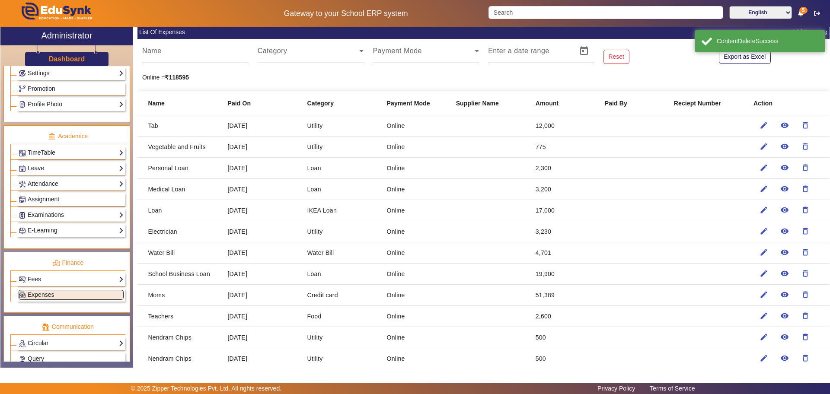
scroll to position [1, 0]
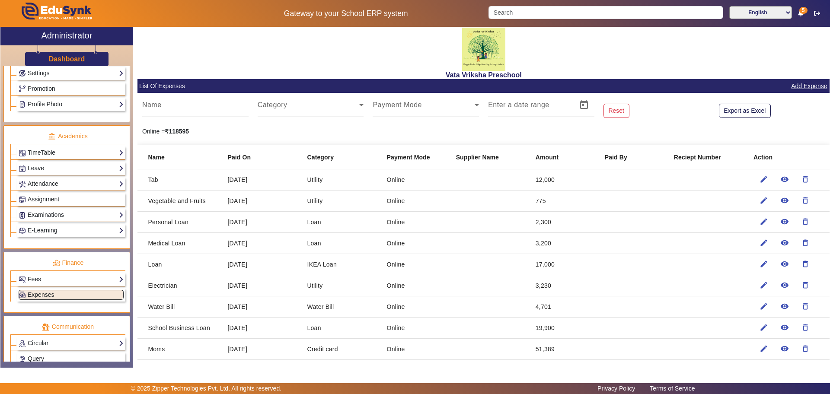
click at [804, 87] on link "Add Expense" at bounding box center [809, 86] width 38 height 11
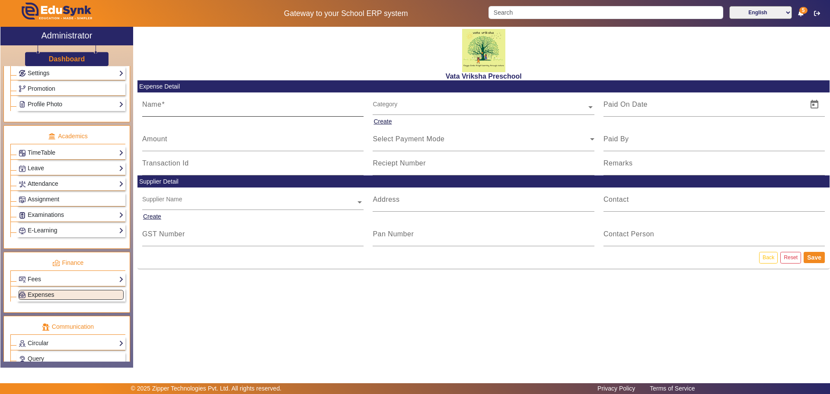
click at [152, 105] on mat-label "Name" at bounding box center [151, 104] width 19 height 7
click at [152, 105] on input "Name" at bounding box center [253, 108] width 222 height 10
click at [191, 107] on input "Files & A3 Colour Printout" at bounding box center [253, 108] width 222 height 10
drag, startPoint x: 191, startPoint y: 110, endPoint x: 247, endPoint y: 103, distance: 56.6
click at [247, 103] on input "Files & A3 Colour Printout" at bounding box center [253, 108] width 222 height 10
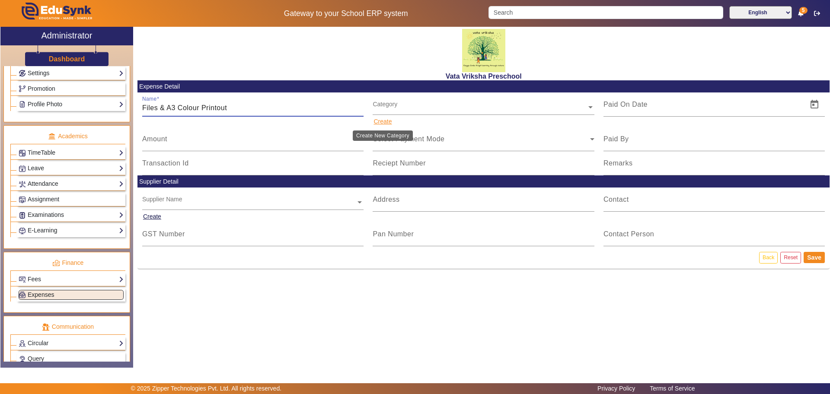
type input "Files & A3 Colour Printout"
click at [391, 122] on button "Create" at bounding box center [383, 121] width 20 height 11
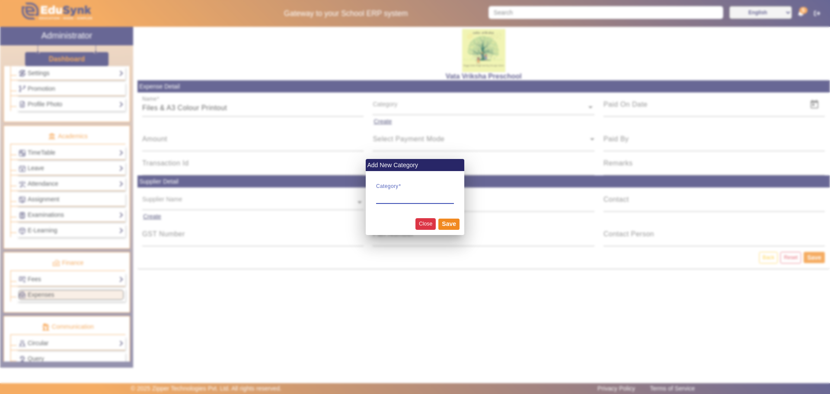
click at [424, 225] on button "Close" at bounding box center [425, 224] width 20 height 12
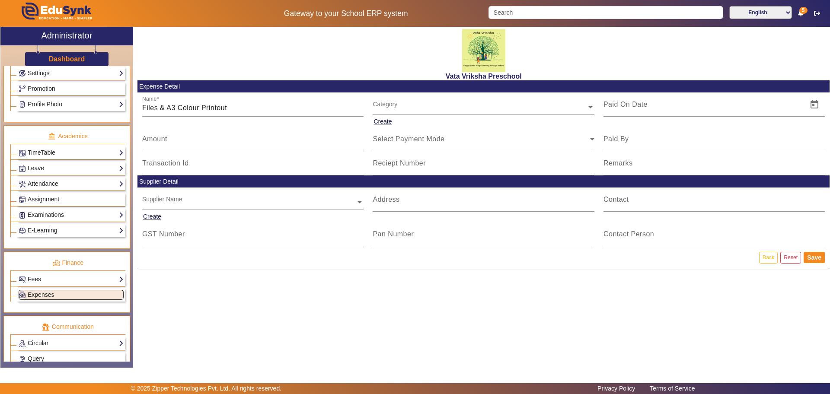
click at [395, 102] on div "Category" at bounding box center [480, 97] width 214 height 10
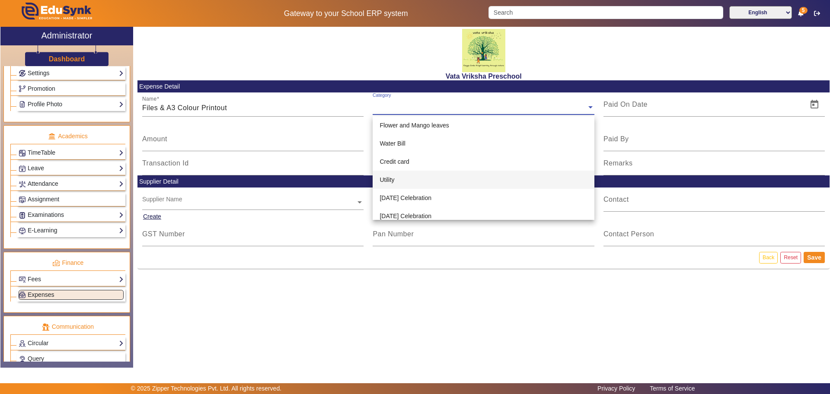
click at [387, 175] on div "Utility" at bounding box center [484, 180] width 222 height 18
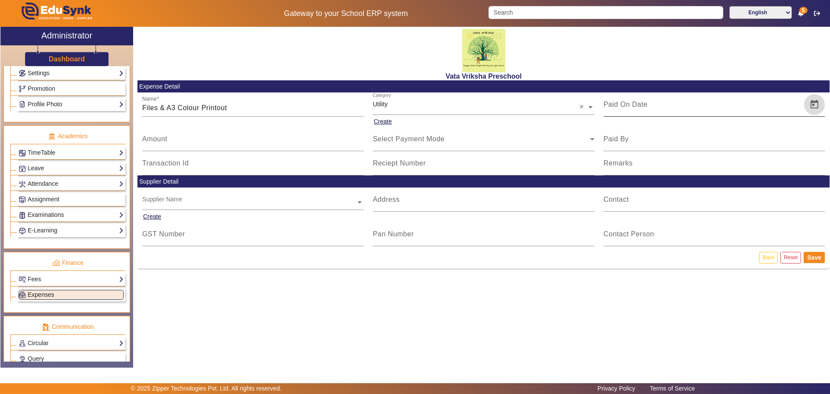
click at [813, 103] on span "Open calendar" at bounding box center [814, 104] width 21 height 21
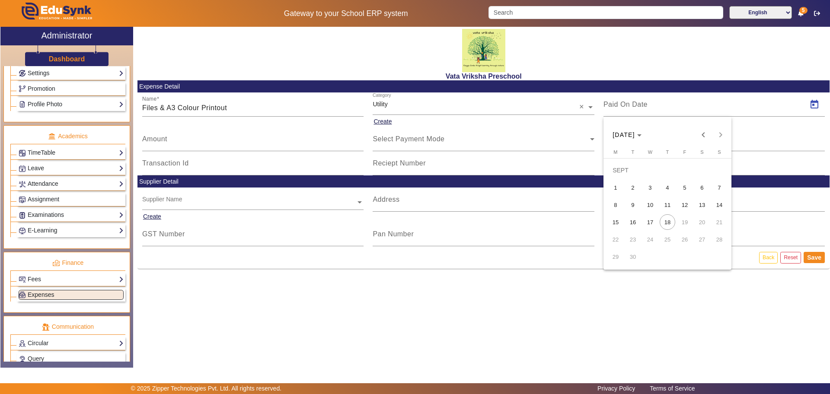
click at [647, 204] on span "10" at bounding box center [650, 205] width 16 height 16
type input "[DATE]"
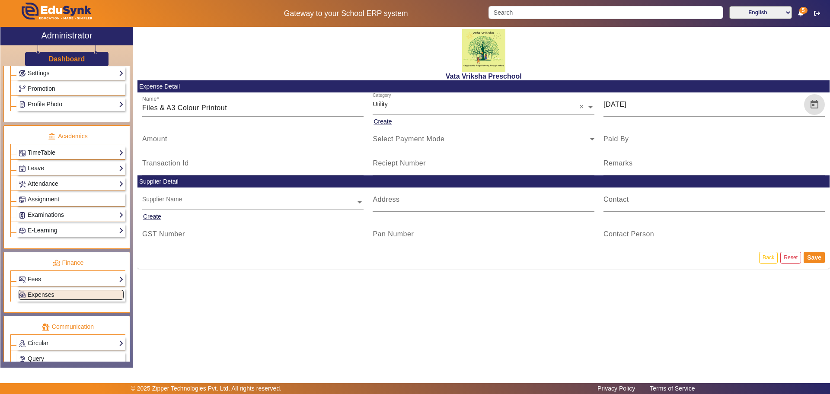
click at [153, 140] on mat-label "Amount" at bounding box center [154, 138] width 25 height 7
click at [153, 140] on input "Amount" at bounding box center [253, 142] width 222 height 10
type input "300"
click at [592, 139] on icon at bounding box center [592, 139] width 4 height 2
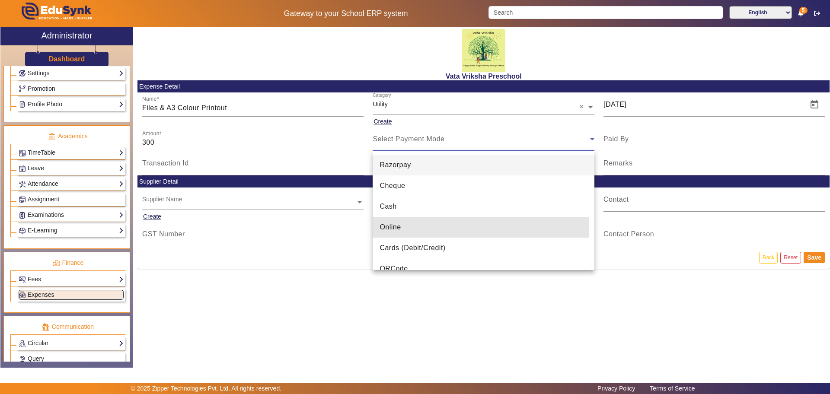
drag, startPoint x: 399, startPoint y: 227, endPoint x: 405, endPoint y: 224, distance: 6.2
click at [400, 227] on span "Online" at bounding box center [389, 227] width 21 height 10
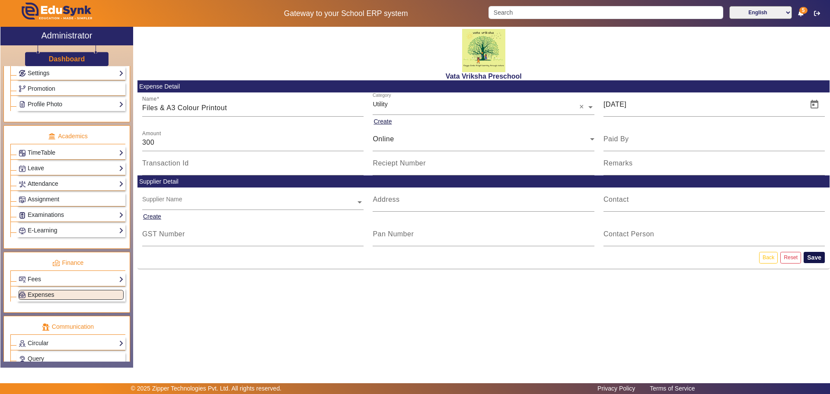
click at [815, 258] on button "Save" at bounding box center [813, 257] width 21 height 11
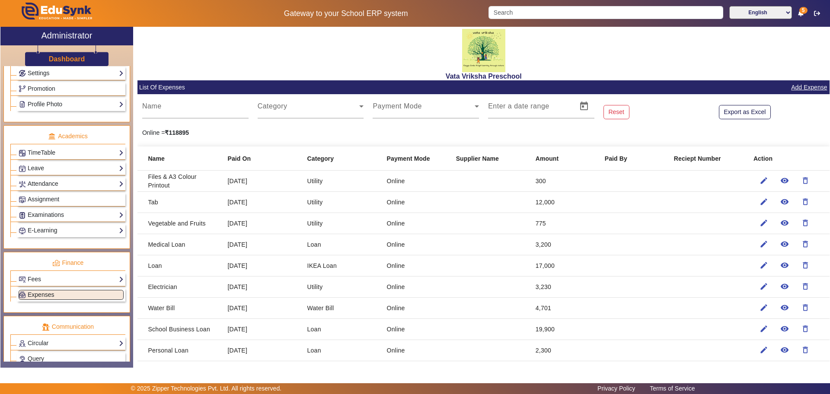
click at [810, 85] on link "Add Expense" at bounding box center [809, 87] width 38 height 11
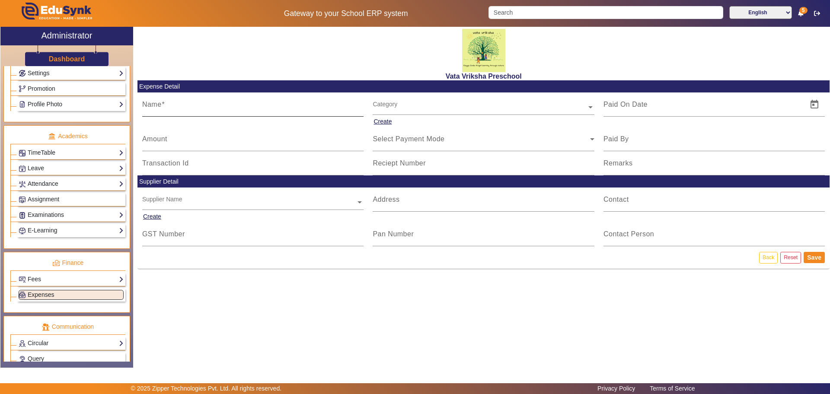
click at [150, 108] on label "Name" at bounding box center [153, 105] width 22 height 8
click at [150, 108] on input "Name" at bounding box center [253, 108] width 222 height 10
type input "Milk"
click at [436, 102] on div "Category" at bounding box center [480, 97] width 214 height 10
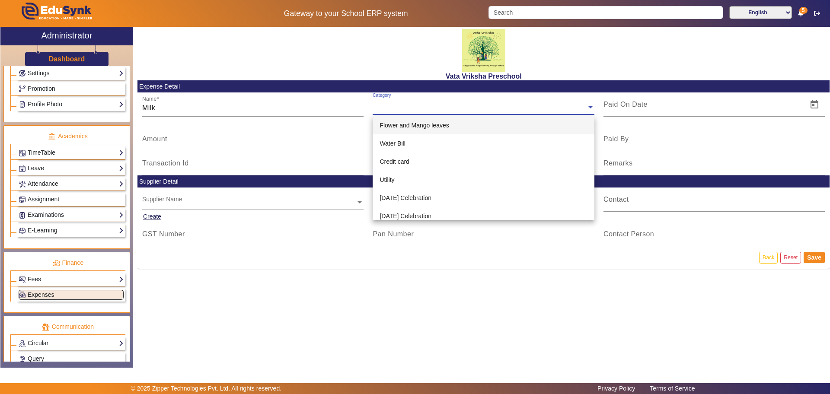
type input "u"
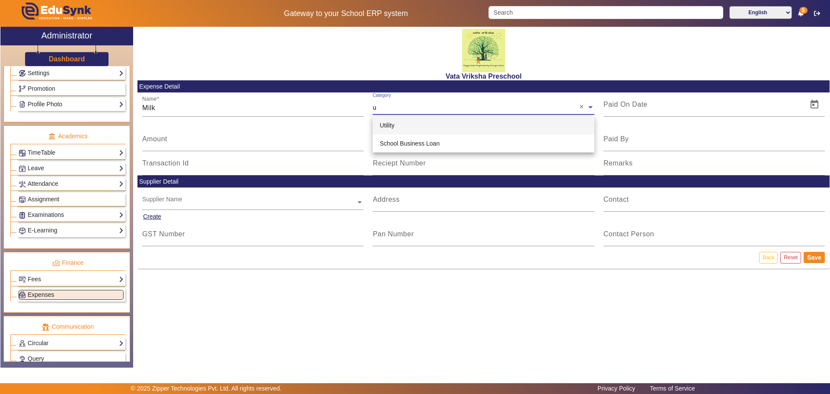
click at [407, 124] on div "Utility" at bounding box center [484, 125] width 222 height 18
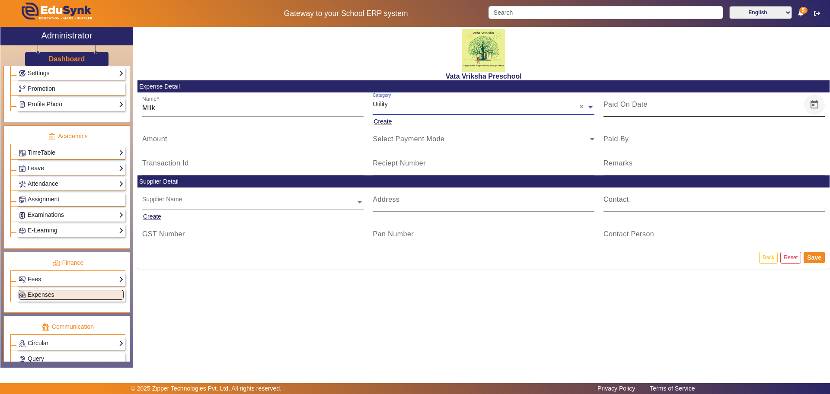
click at [812, 104] on span "Open calendar" at bounding box center [814, 104] width 21 height 21
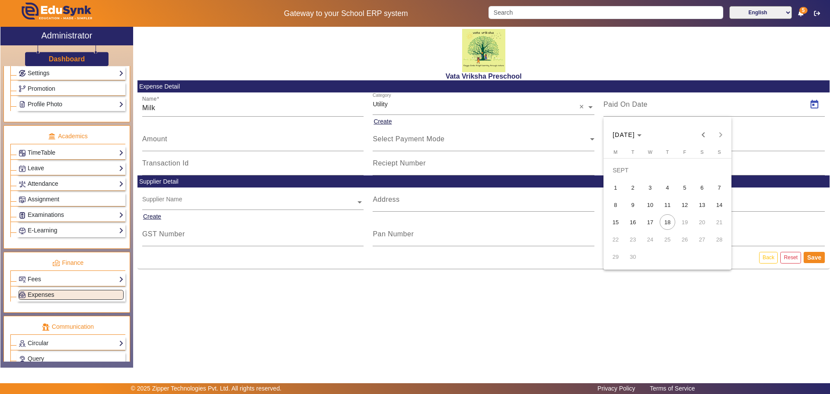
click at [682, 187] on span "5" at bounding box center [685, 188] width 16 height 16
type input "[DATE]"
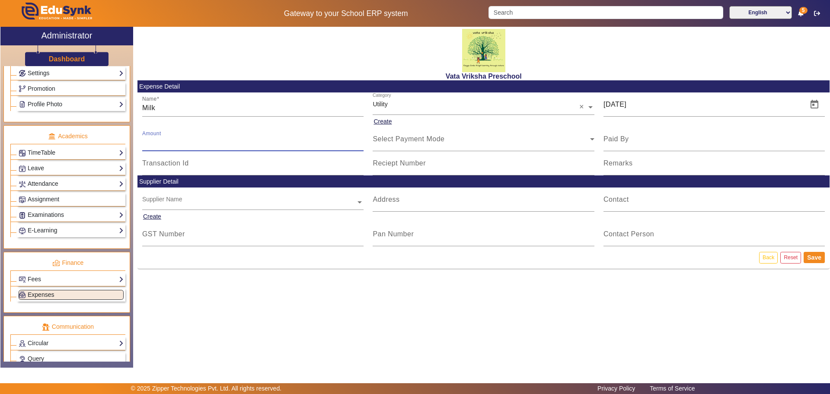
click at [164, 143] on input "Amount" at bounding box center [253, 142] width 222 height 10
type input "1000"
click at [593, 139] on icon at bounding box center [592, 139] width 4 height 2
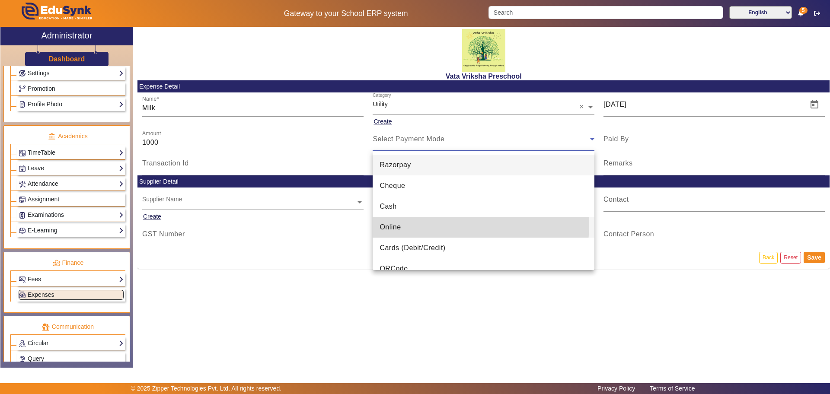
click at [387, 223] on span "Online" at bounding box center [389, 227] width 21 height 10
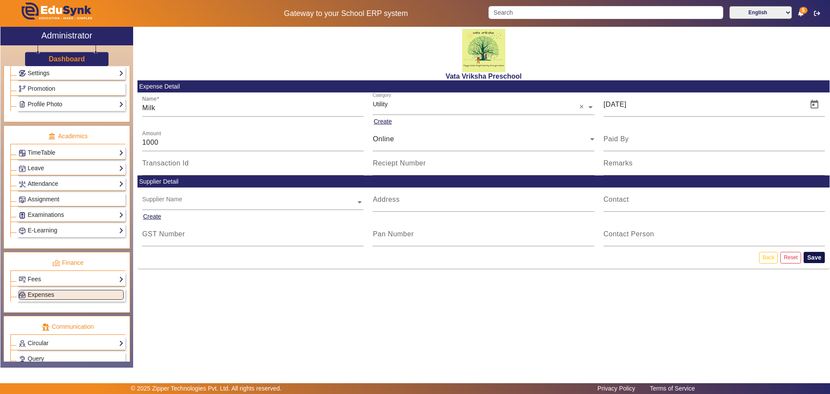
click at [811, 255] on button "Save" at bounding box center [813, 257] width 21 height 11
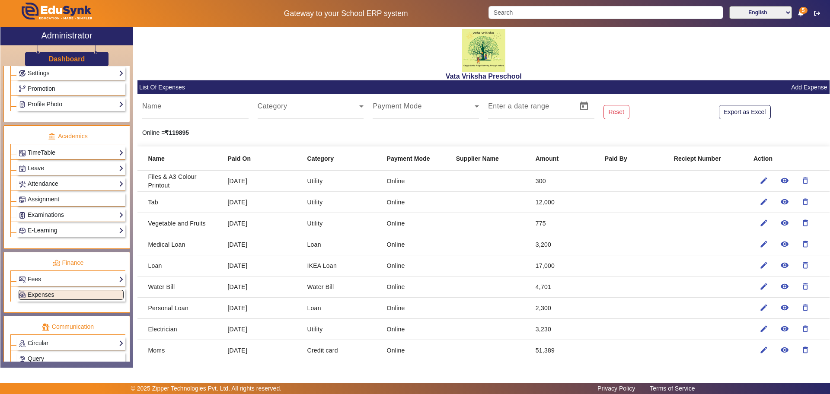
click at [802, 85] on link "Add Expense" at bounding box center [809, 87] width 38 height 11
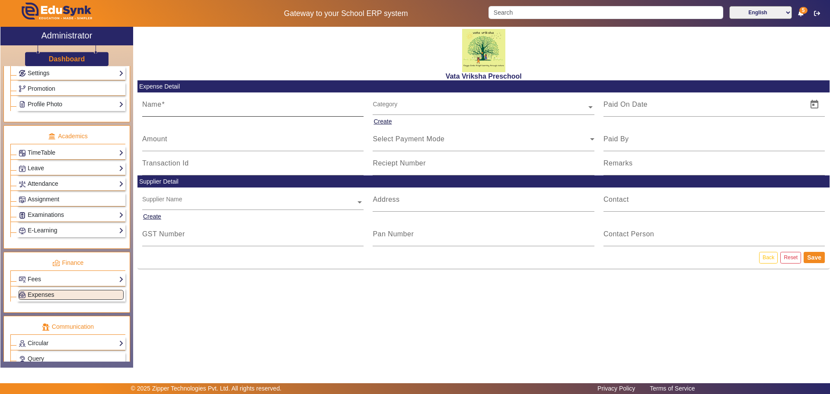
click at [156, 104] on mat-label "Name" at bounding box center [151, 104] width 19 height 7
click at [156, 104] on input "Name" at bounding box center [253, 108] width 222 height 10
type input "Incursion"
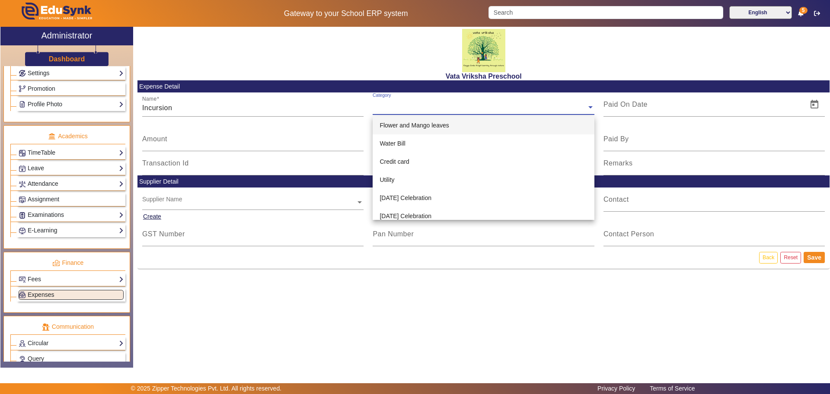
click at [388, 108] on input "text" at bounding box center [484, 107] width 222 height 9
type input "e"
click at [386, 107] on input "e" at bounding box center [484, 107] width 222 height 9
click at [347, 105] on input "Incursion" at bounding box center [253, 108] width 222 height 10
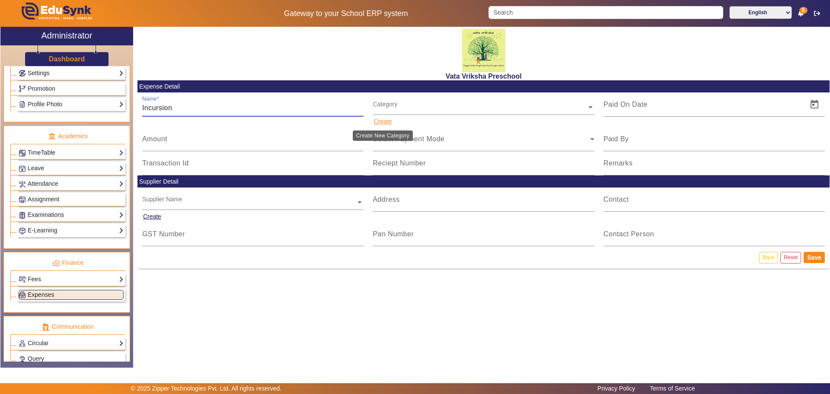
click at [383, 121] on button "Create" at bounding box center [383, 121] width 20 height 11
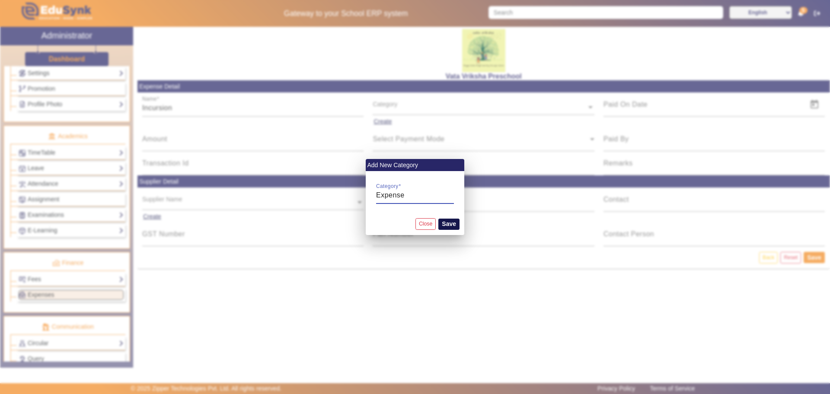
type input "Expense"
click at [445, 225] on button "Save" at bounding box center [448, 224] width 21 height 11
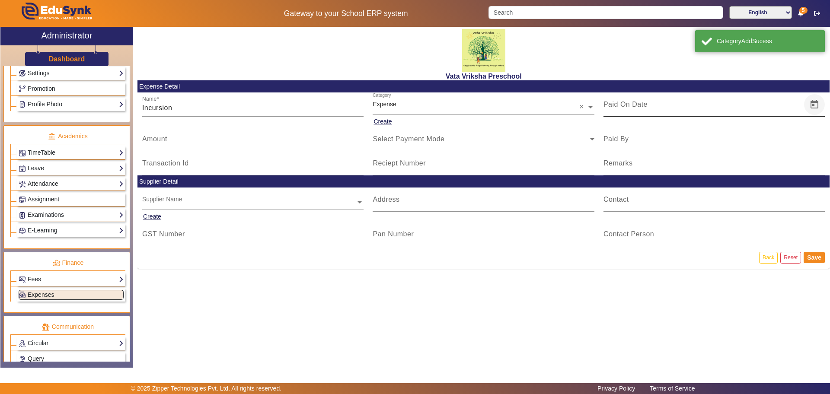
click at [815, 102] on span "Open calendar" at bounding box center [814, 104] width 21 height 21
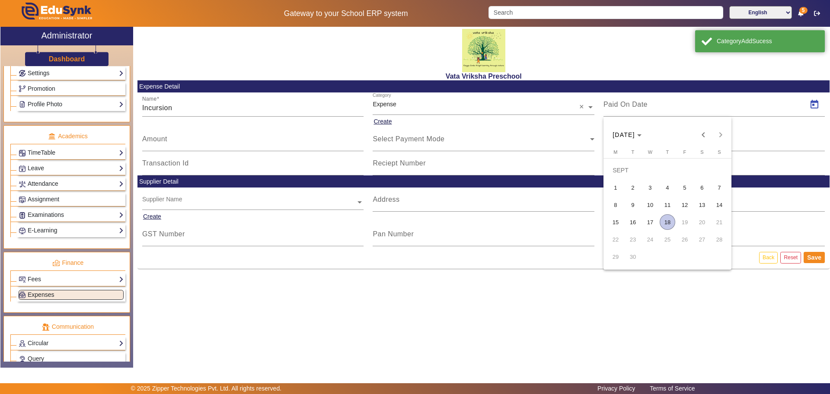
click at [686, 197] on span "12" at bounding box center [685, 205] width 16 height 16
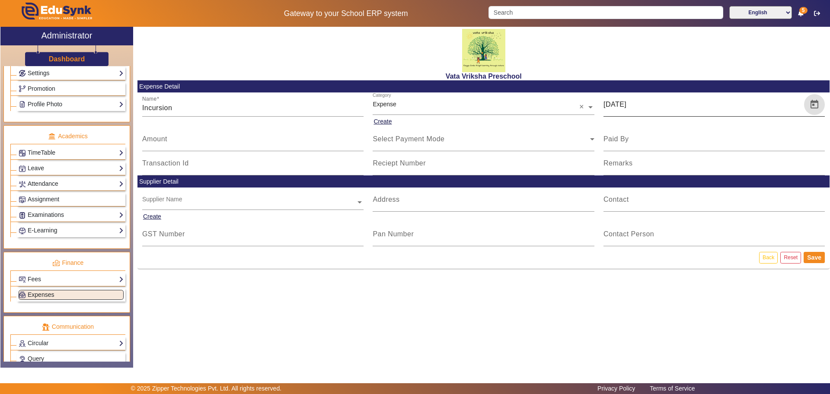
click at [817, 102] on span "Open calendar" at bounding box center [814, 104] width 21 height 21
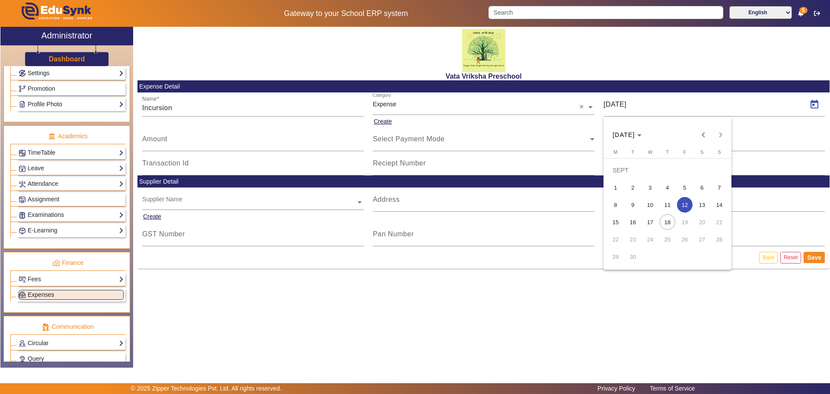
click at [650, 205] on span "10" at bounding box center [650, 205] width 16 height 16
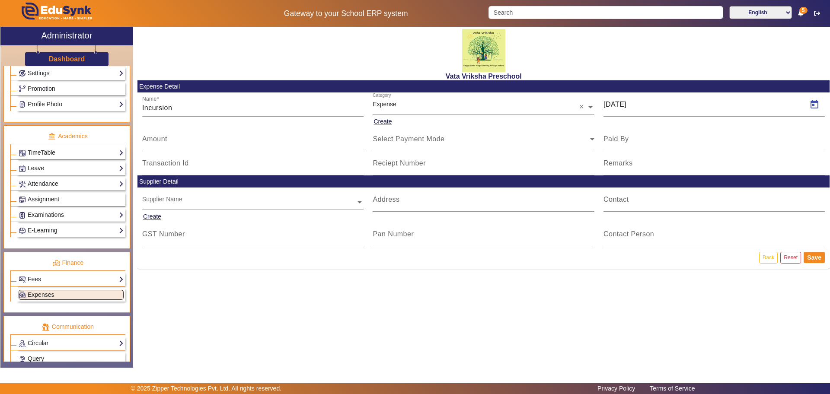
type input "[DATE]"
click at [152, 139] on mat-label "Amount" at bounding box center [154, 138] width 25 height 7
click at [152, 139] on input "Amount" at bounding box center [253, 142] width 222 height 10
type input "1200"
click at [590, 137] on icon at bounding box center [592, 139] width 10 height 10
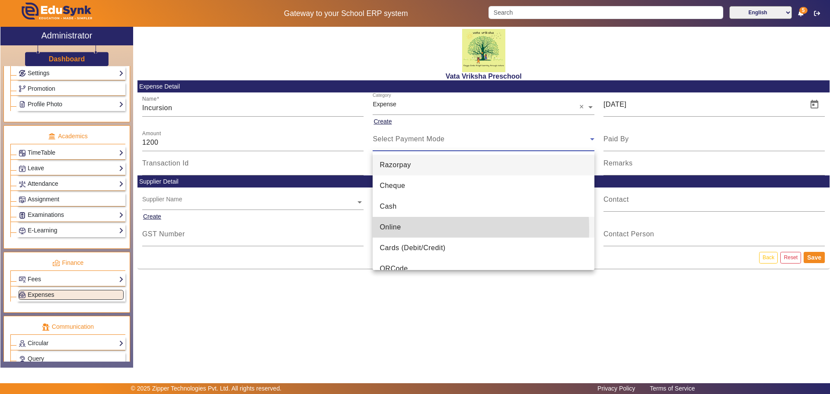
click at [387, 229] on span "Online" at bounding box center [389, 227] width 21 height 10
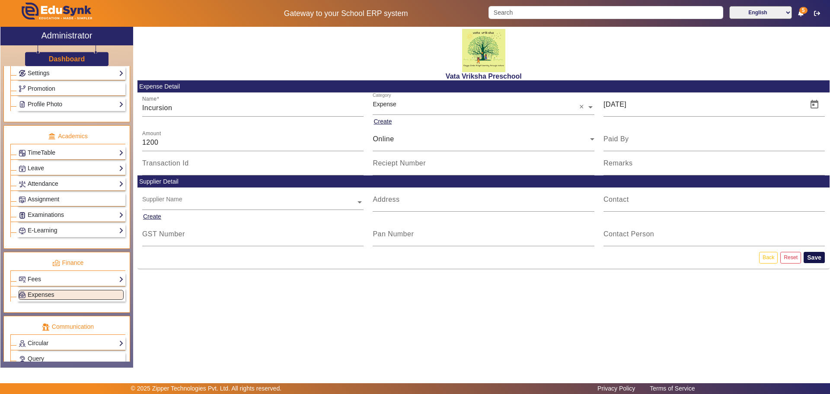
click at [820, 260] on button "Save" at bounding box center [813, 257] width 21 height 11
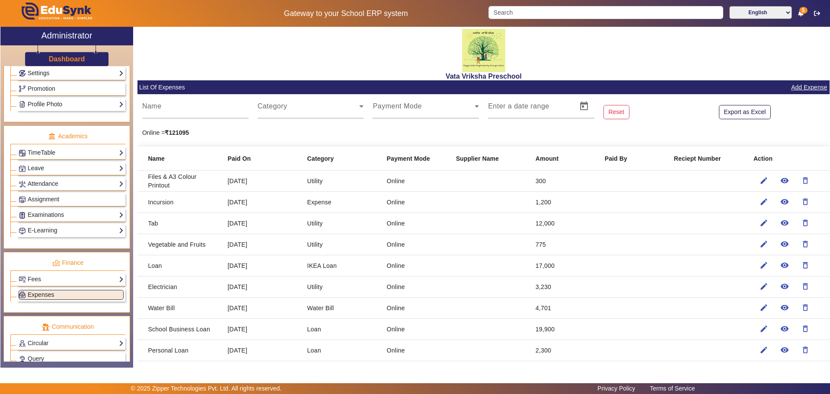
click at [802, 88] on link "Add Expense" at bounding box center [809, 87] width 38 height 11
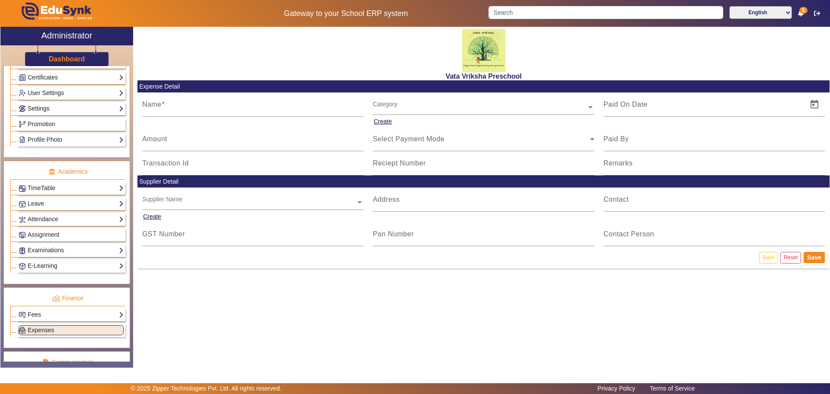
scroll to position [324, 0]
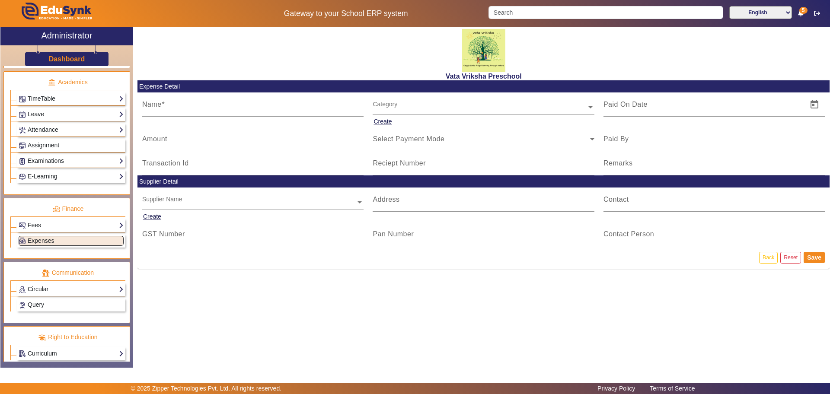
click at [57, 289] on link "Circular" at bounding box center [71, 289] width 105 height 10
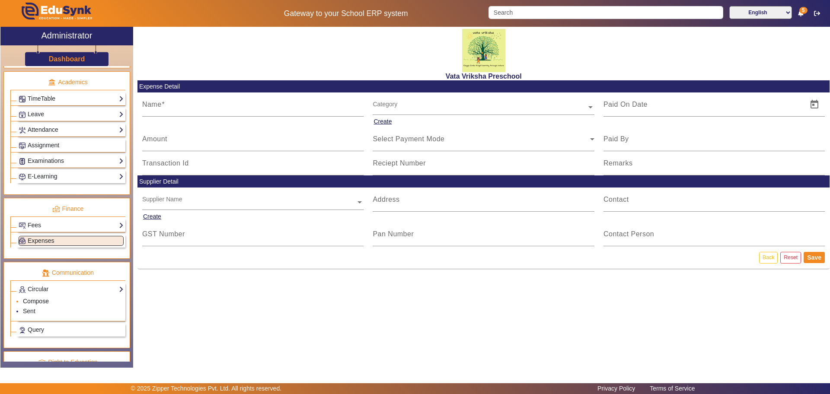
click at [45, 300] on link "Compose" at bounding box center [36, 301] width 26 height 7
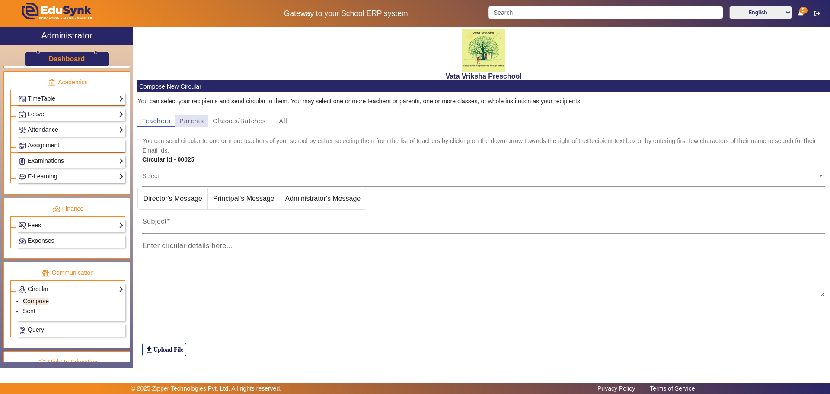
click at [189, 121] on span "Parents" at bounding box center [191, 121] width 25 height 6
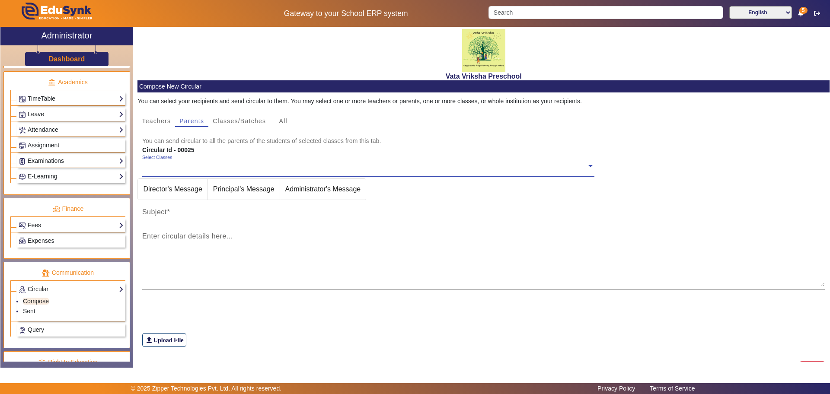
click at [586, 162] on span at bounding box center [590, 165] width 8 height 9
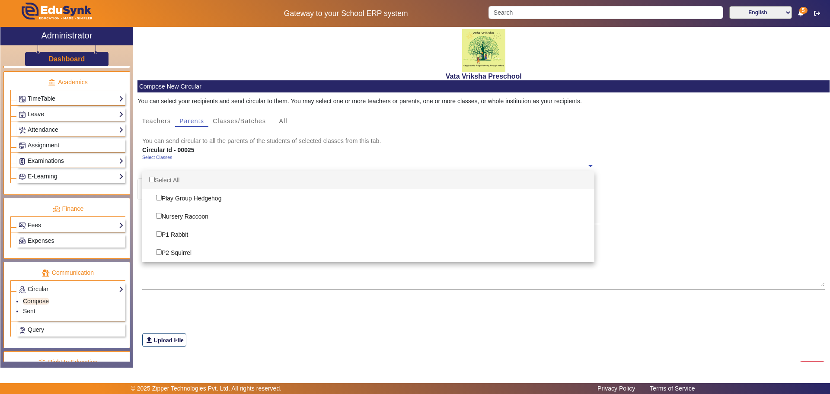
click at [180, 182] on div "Select All" at bounding box center [368, 180] width 452 height 18
checkbox input "true"
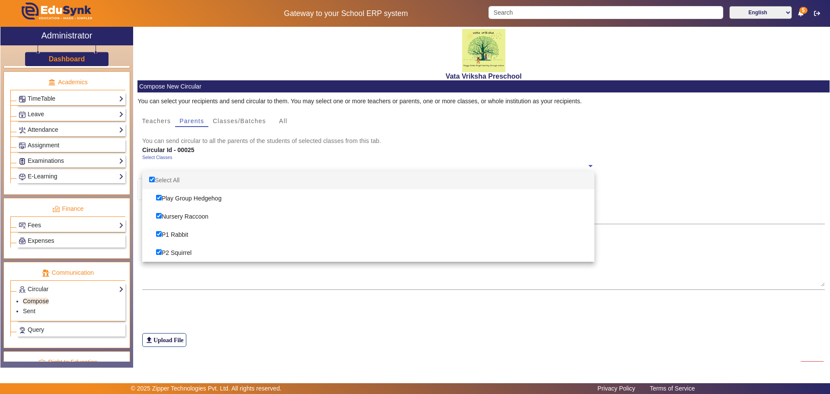
checkbox input "true"
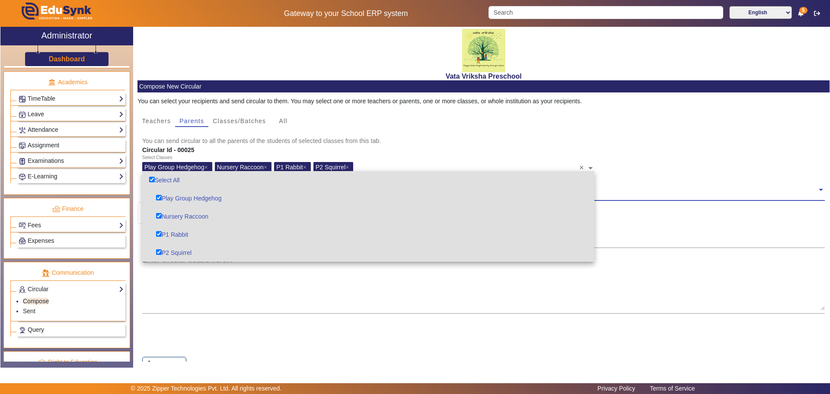
scroll to position [45, 0]
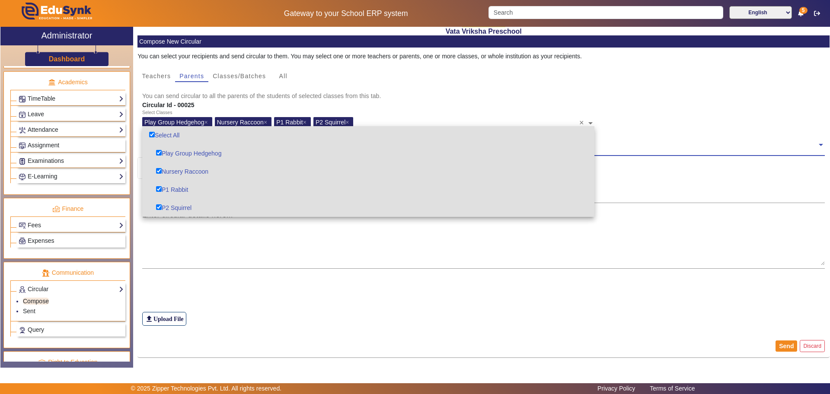
click at [729, 112] on div "Select Classes Play Group Hedgehog × Nursery Raccoon × P1 Rabbit × P2 Squirrel …" at bounding box center [483, 122] width 692 height 24
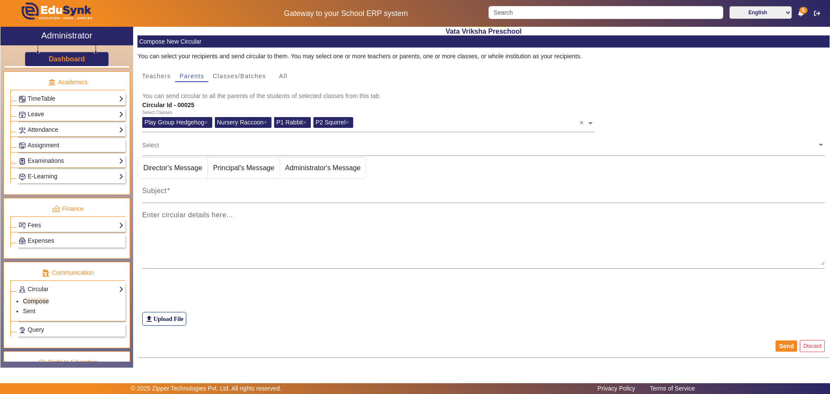
click at [817, 143] on span at bounding box center [821, 144] width 8 height 9
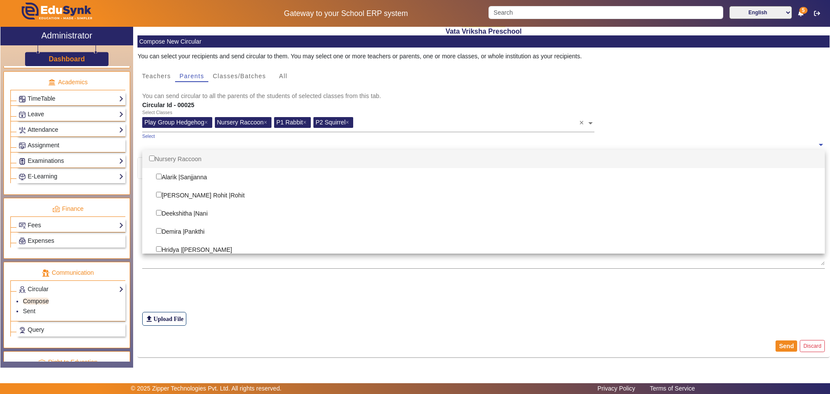
click at [180, 157] on div "Nursery Raccoon" at bounding box center [483, 159] width 683 height 18
checkbox input "true"
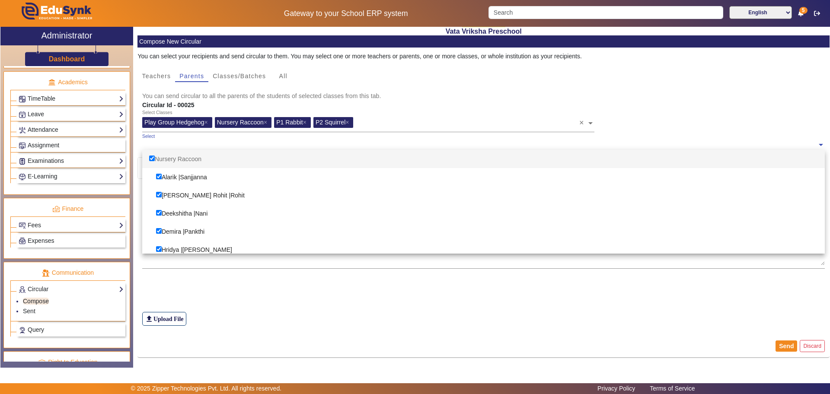
checkbox input "true"
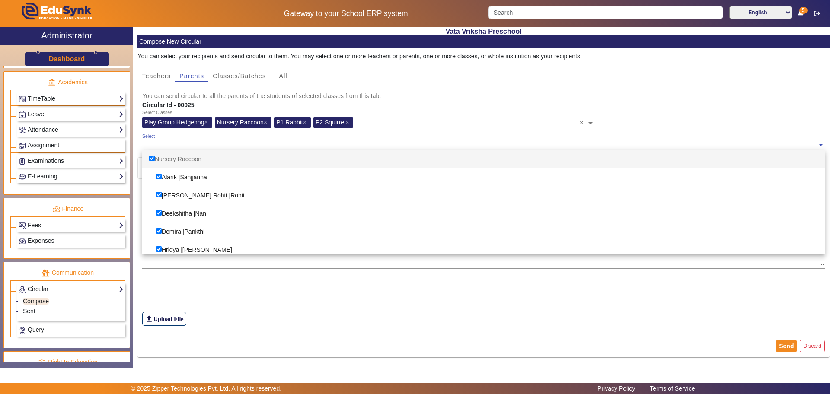
checkbox input "true"
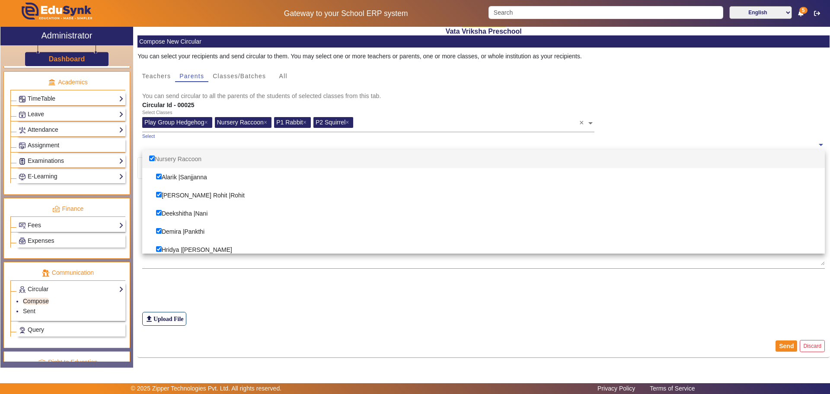
checkbox input "true"
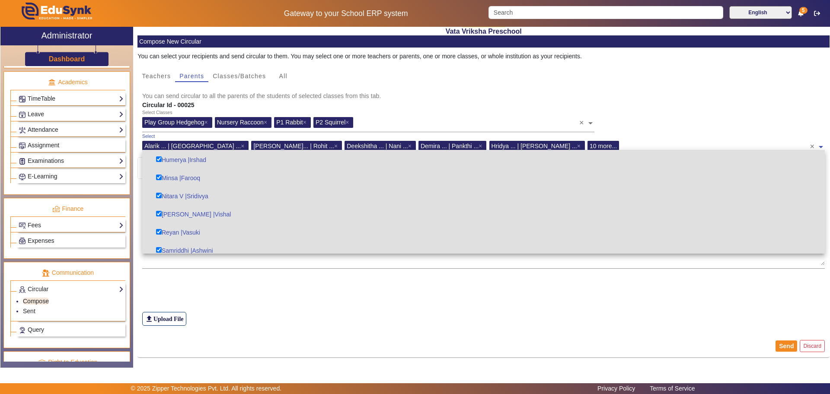
scroll to position [216, 0]
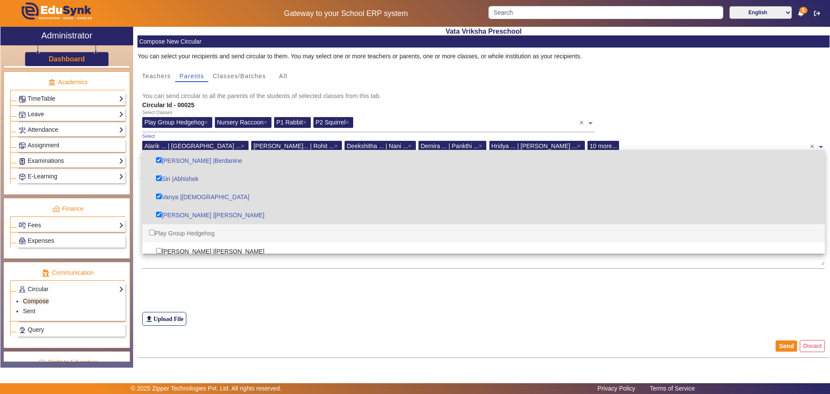
click at [198, 232] on div "Play Group Hedgehog" at bounding box center [483, 233] width 683 height 18
checkbox input "true"
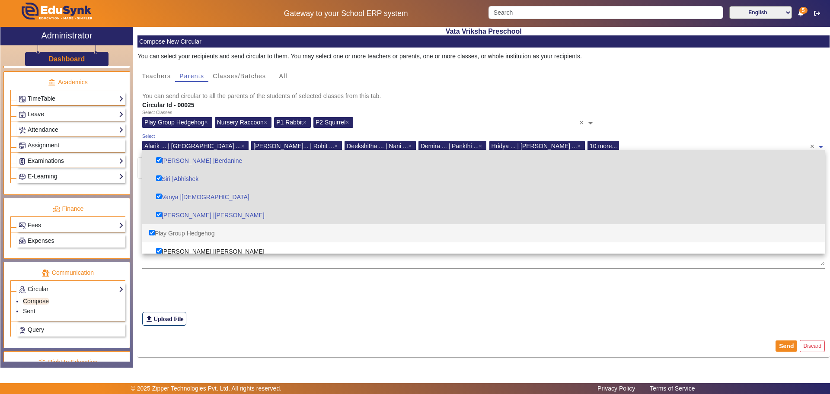
checkbox input "true"
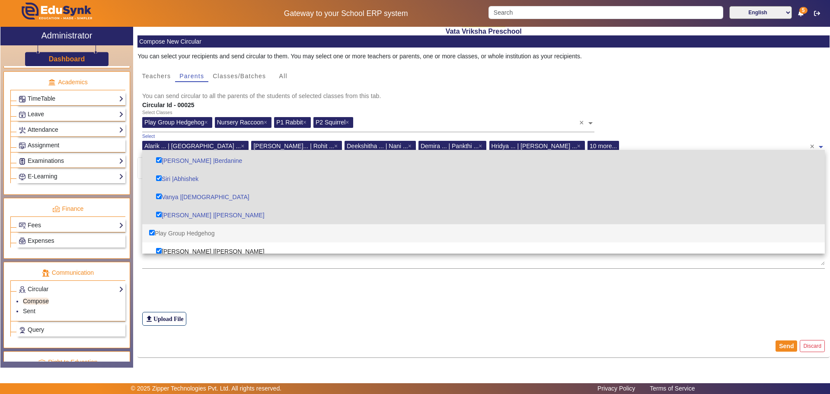
checkbox input "true"
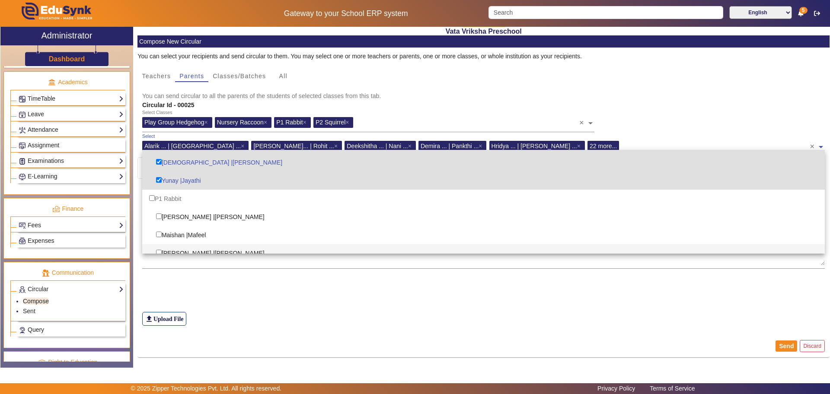
scroll to position [486, 0]
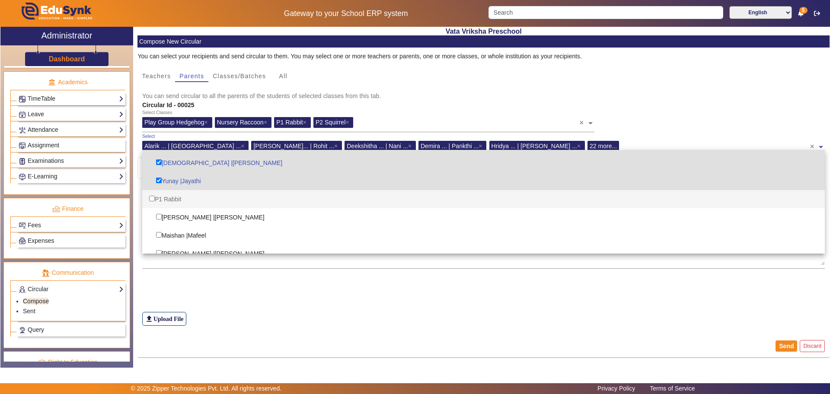
click at [168, 200] on div "P1 Rabbit" at bounding box center [483, 199] width 683 height 18
checkbox input "true"
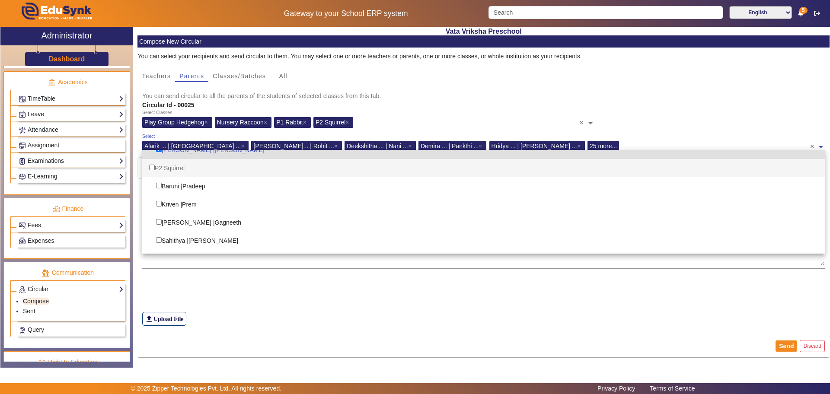
scroll to position [594, 0]
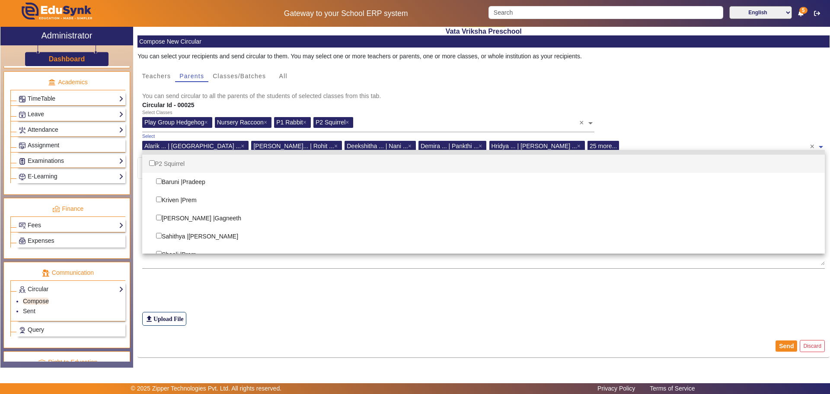
click at [179, 164] on div "P2 Squirrel" at bounding box center [483, 164] width 683 height 18
checkbox input "true"
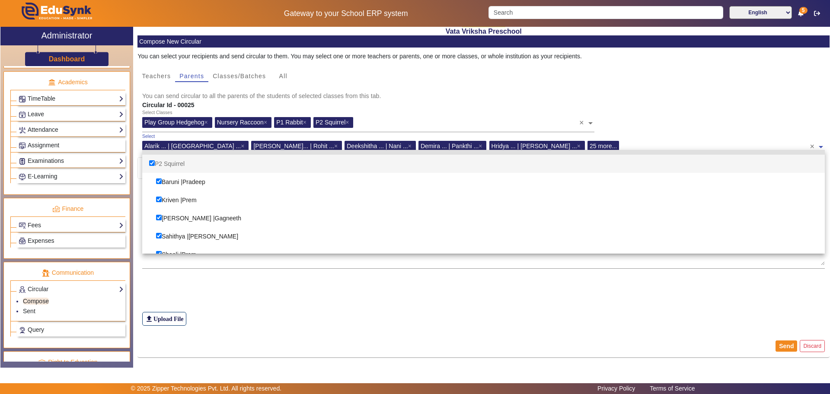
checkbox input "true"
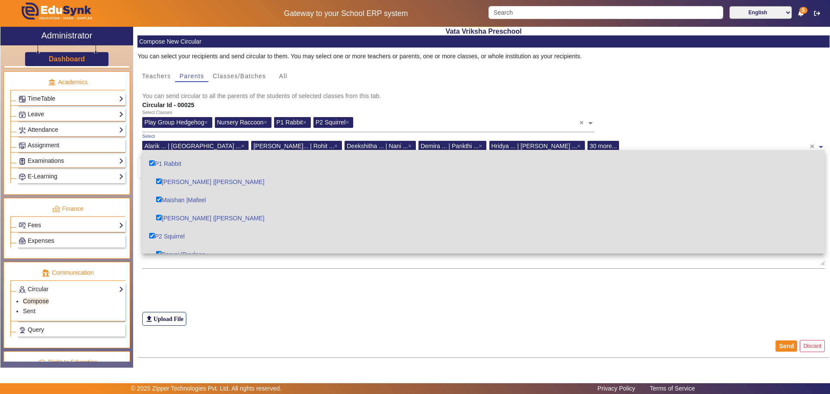
scroll to position [604, 0]
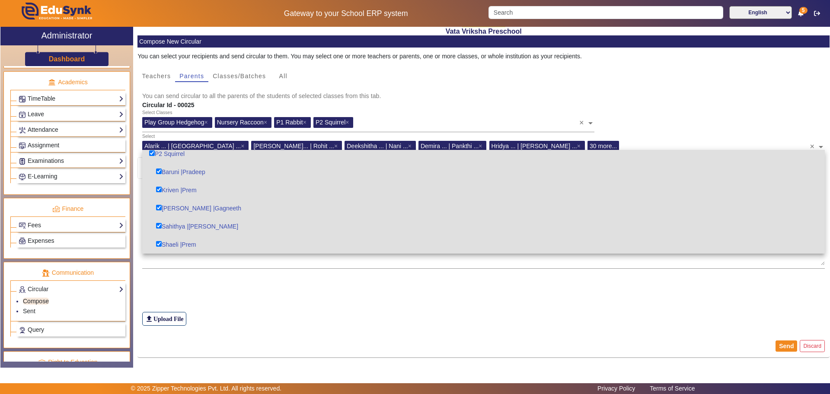
click at [730, 105] on div "Circular Id - 00025" at bounding box center [483, 105] width 692 height 9
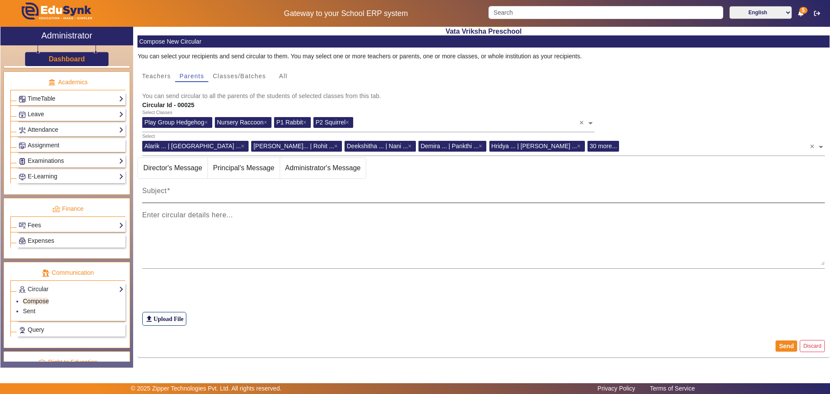
click at [146, 190] on mat-label "Subject" at bounding box center [154, 190] width 25 height 7
click at [146, 190] on input "Subject" at bounding box center [483, 194] width 683 height 10
paste input "Dear parents, kindly send the playgroup children in diapers [DATE] as we are ta…"
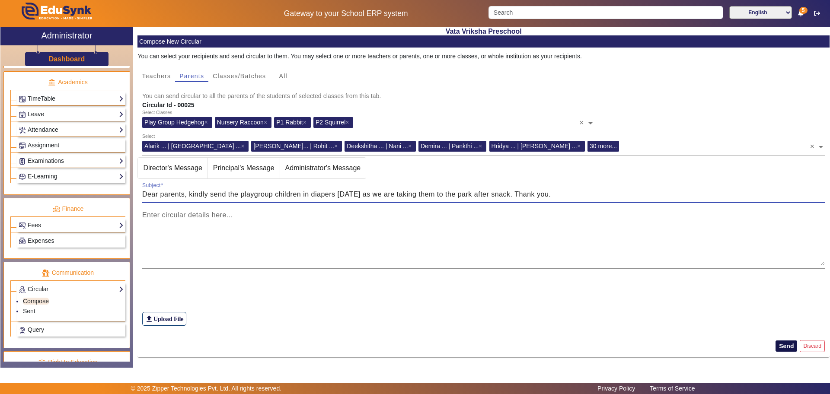
type input "Dear parents, kindly send the playgroup children in diapers [DATE] as we are ta…"
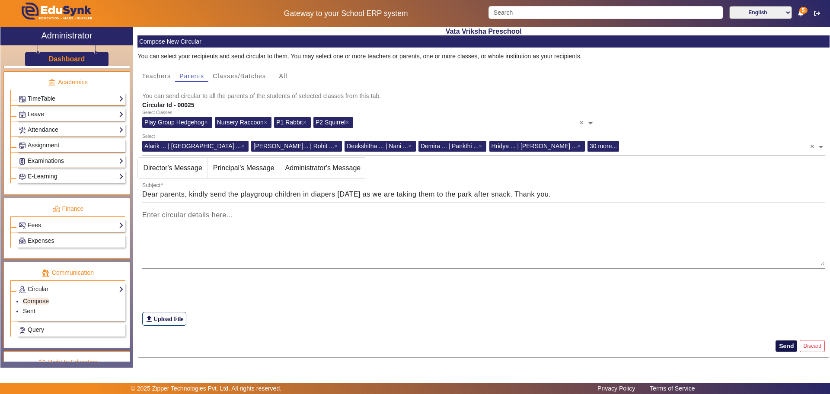
click at [778, 346] on button "Send" at bounding box center [786, 346] width 22 height 11
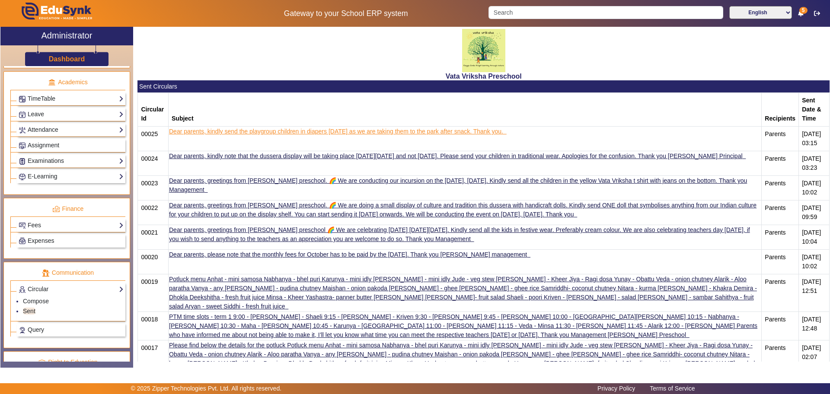
click at [328, 128] on link "Dear parents, kindly send the playgroup children in diapers [DATE] as we are ta…" at bounding box center [336, 131] width 334 height 7
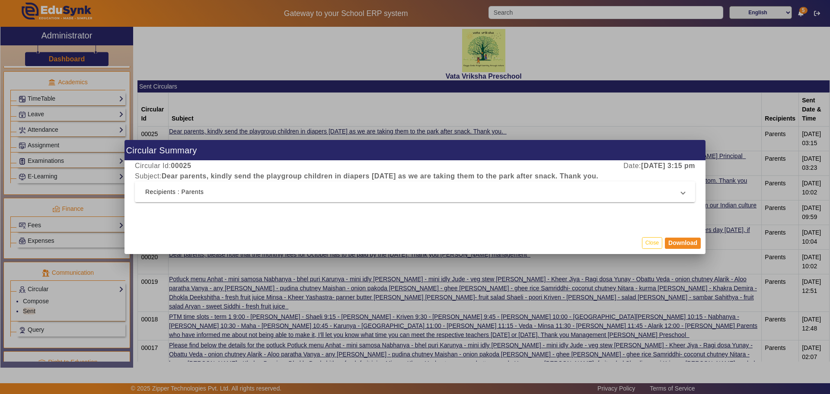
click at [685, 193] on mat-expansion-panel-header "Recipients : Parents" at bounding box center [415, 192] width 560 height 21
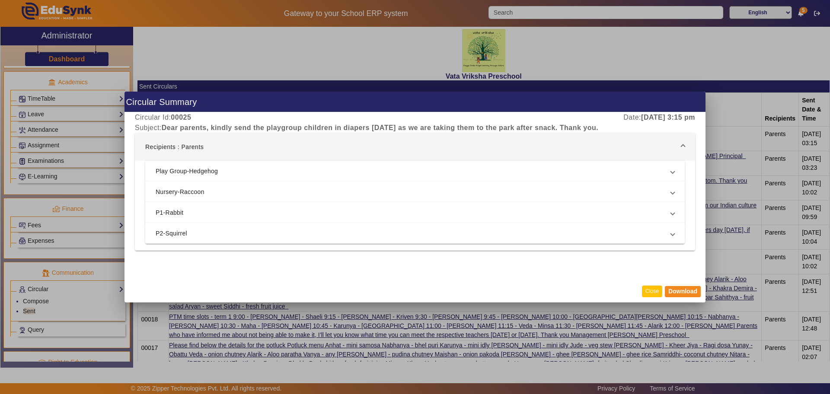
click at [650, 292] on button "Close" at bounding box center [652, 292] width 20 height 12
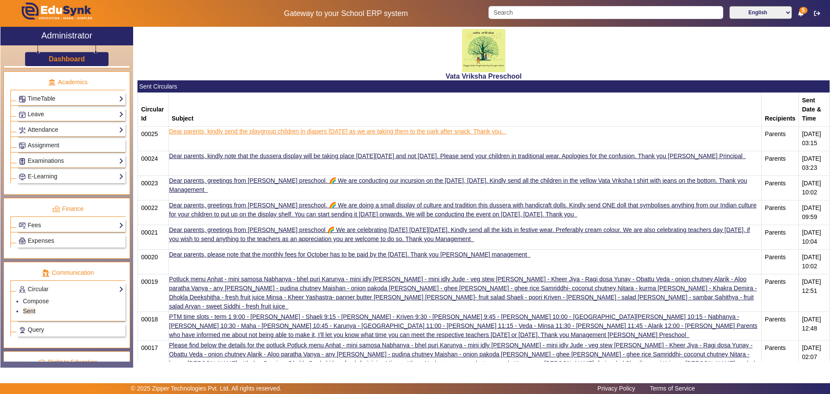
click at [179, 128] on link "Dear parents, kindly send the playgroup children in diapers [DATE] as we are ta…" at bounding box center [336, 131] width 334 height 7
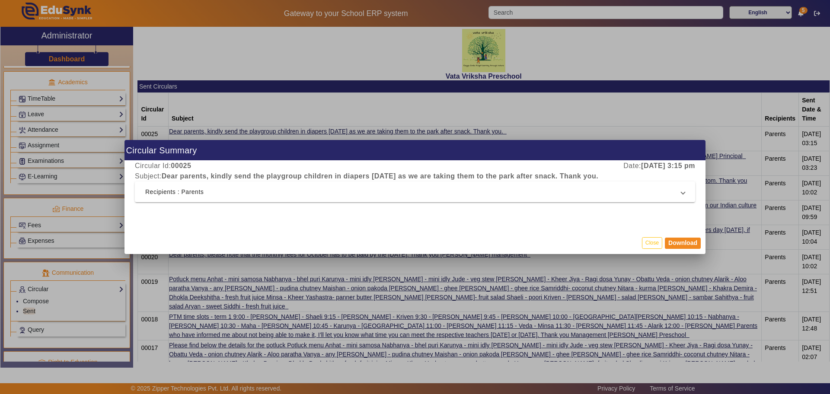
click at [641, 106] on div at bounding box center [415, 197] width 830 height 394
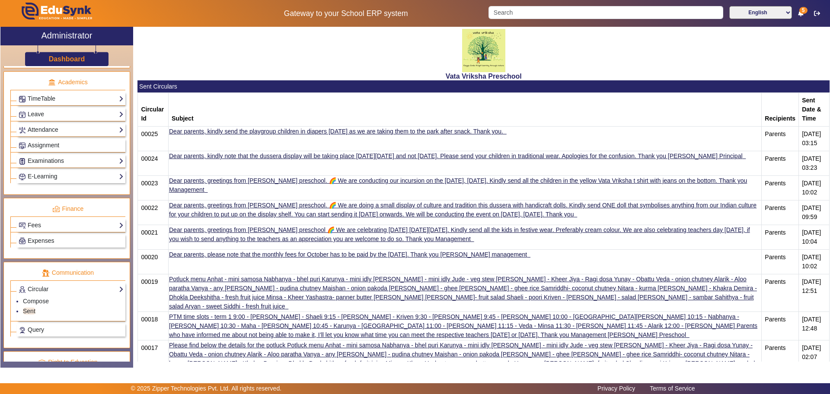
click at [154, 127] on td "00025" at bounding box center [153, 139] width 31 height 25
click at [455, 128] on link "Dear parents, kindly send the playgroup children in diapers [DATE] as we are ta…" at bounding box center [336, 131] width 334 height 7
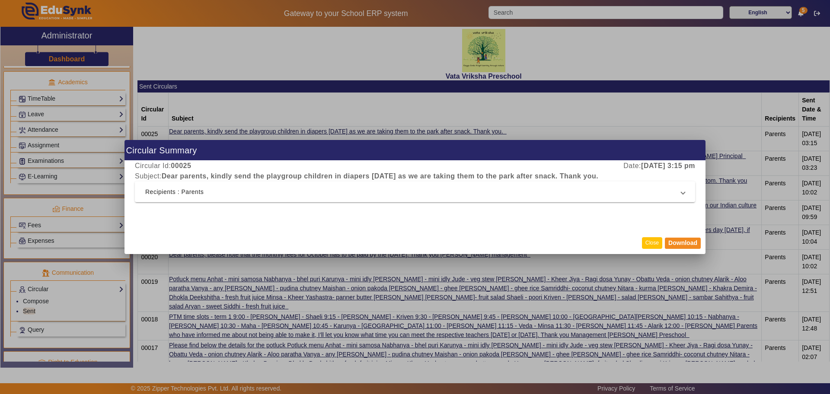
drag, startPoint x: 455, startPoint y: 123, endPoint x: 647, endPoint y: 241, distance: 225.6
click at [647, 241] on button "Close" at bounding box center [652, 243] width 20 height 12
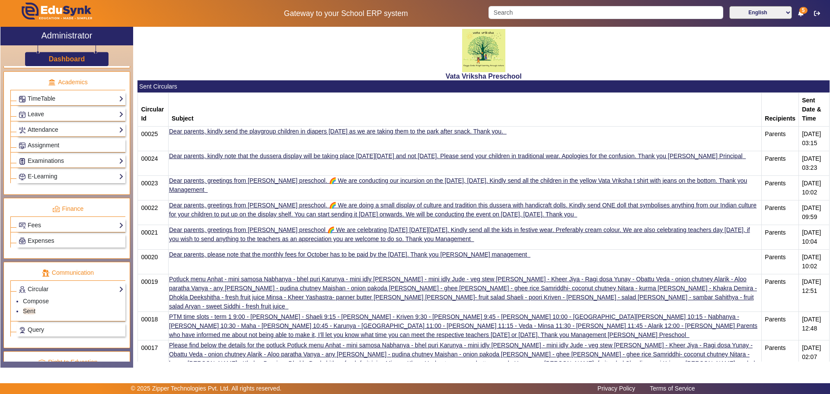
drag, startPoint x: 153, startPoint y: 372, endPoint x: 237, endPoint y: 376, distance: 84.4
click at [237, 376] on main "X Administrator Dashboard Administration Institution Institution Details Sessio…" at bounding box center [415, 205] width 830 height 357
drag, startPoint x: 175, startPoint y: 122, endPoint x: 253, endPoint y: 48, distance: 107.9
click at [253, 48] on div "Vata Vriksha Preschool" at bounding box center [483, 54] width 692 height 54
click at [42, 299] on link "Compose" at bounding box center [36, 301] width 26 height 7
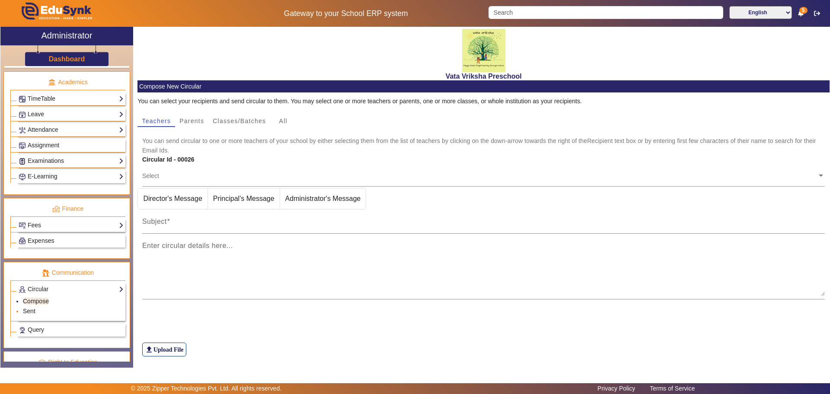
click at [33, 313] on link "Sent" at bounding box center [29, 311] width 13 height 7
